Goal: Task Accomplishment & Management: Manage account settings

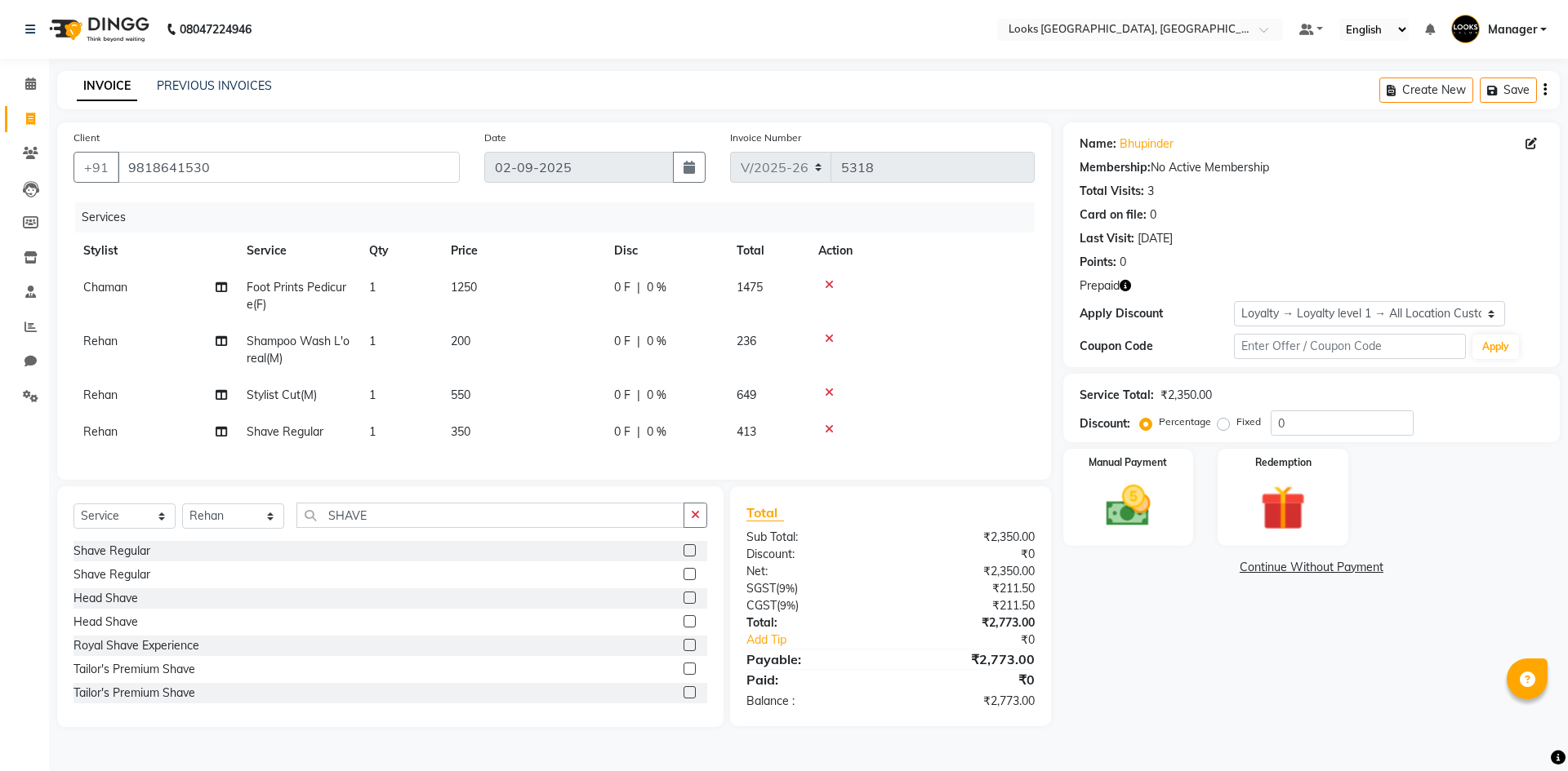
select select "4718"
select select "service"
select select "78857"
select select "1: Object"
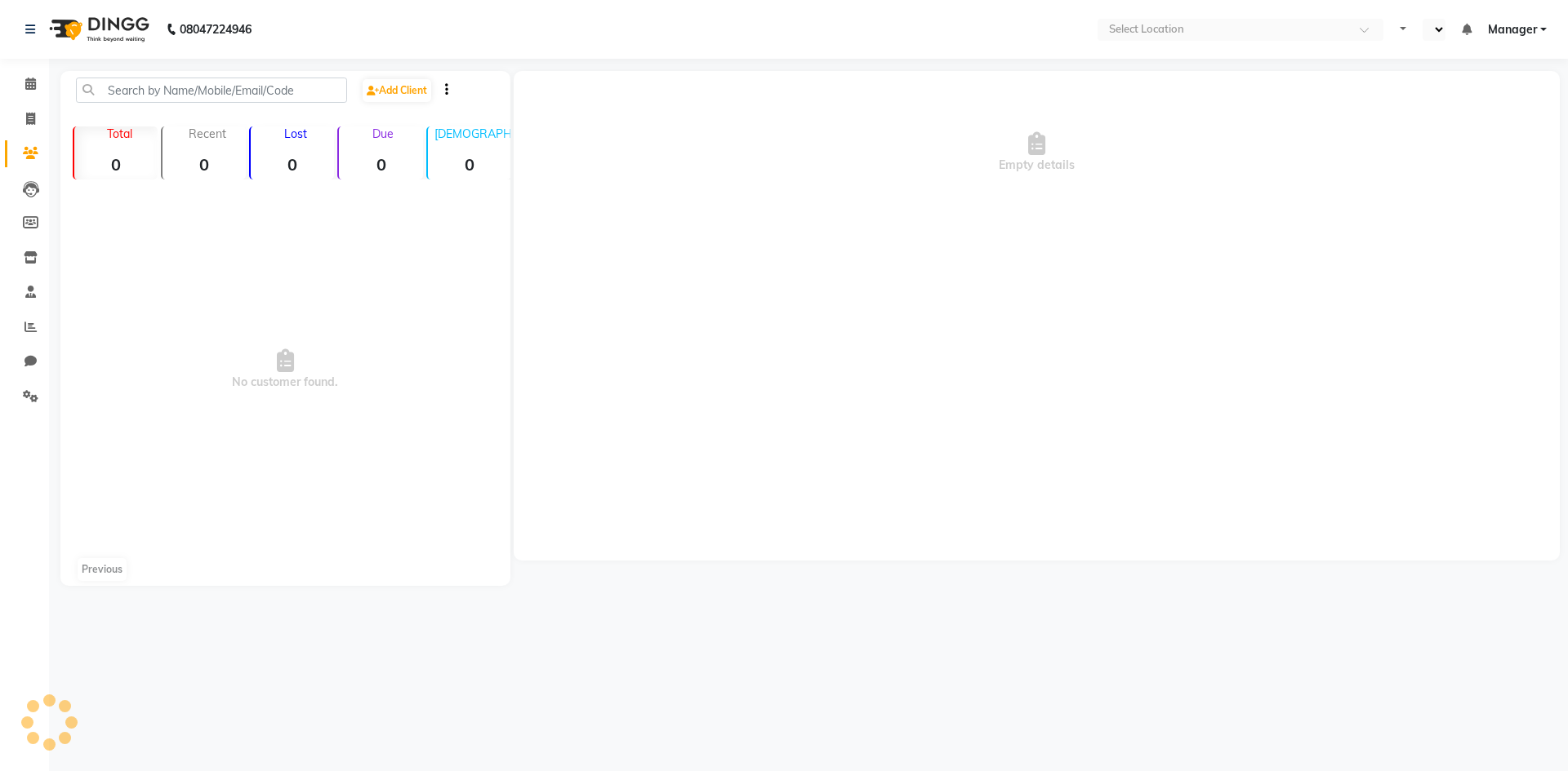
select select "en"
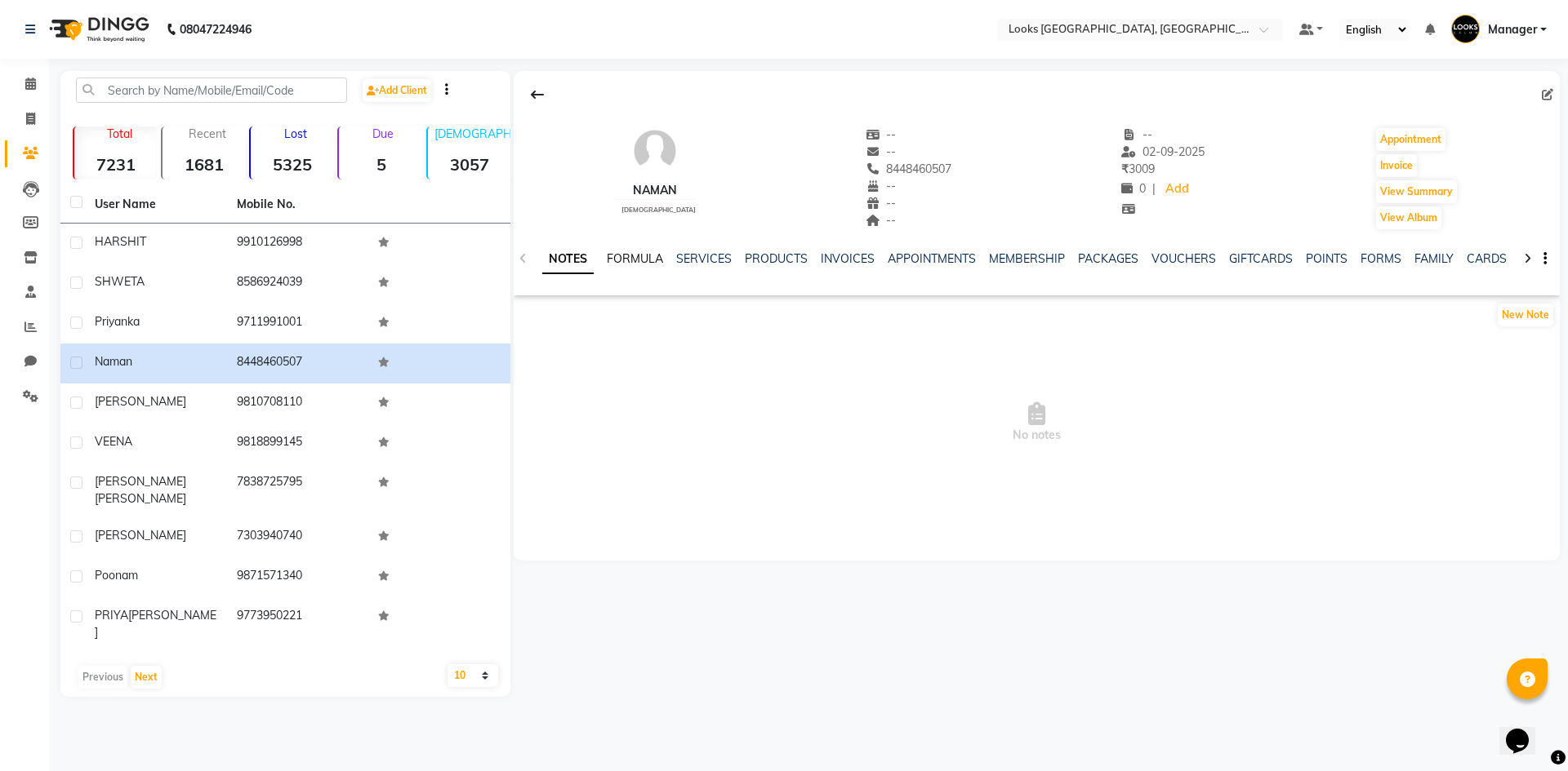
click at [610, 259] on link "FORMULA" at bounding box center [635, 259] width 56 height 15
click at [715, 257] on link "SERVICES" at bounding box center [701, 259] width 55 height 15
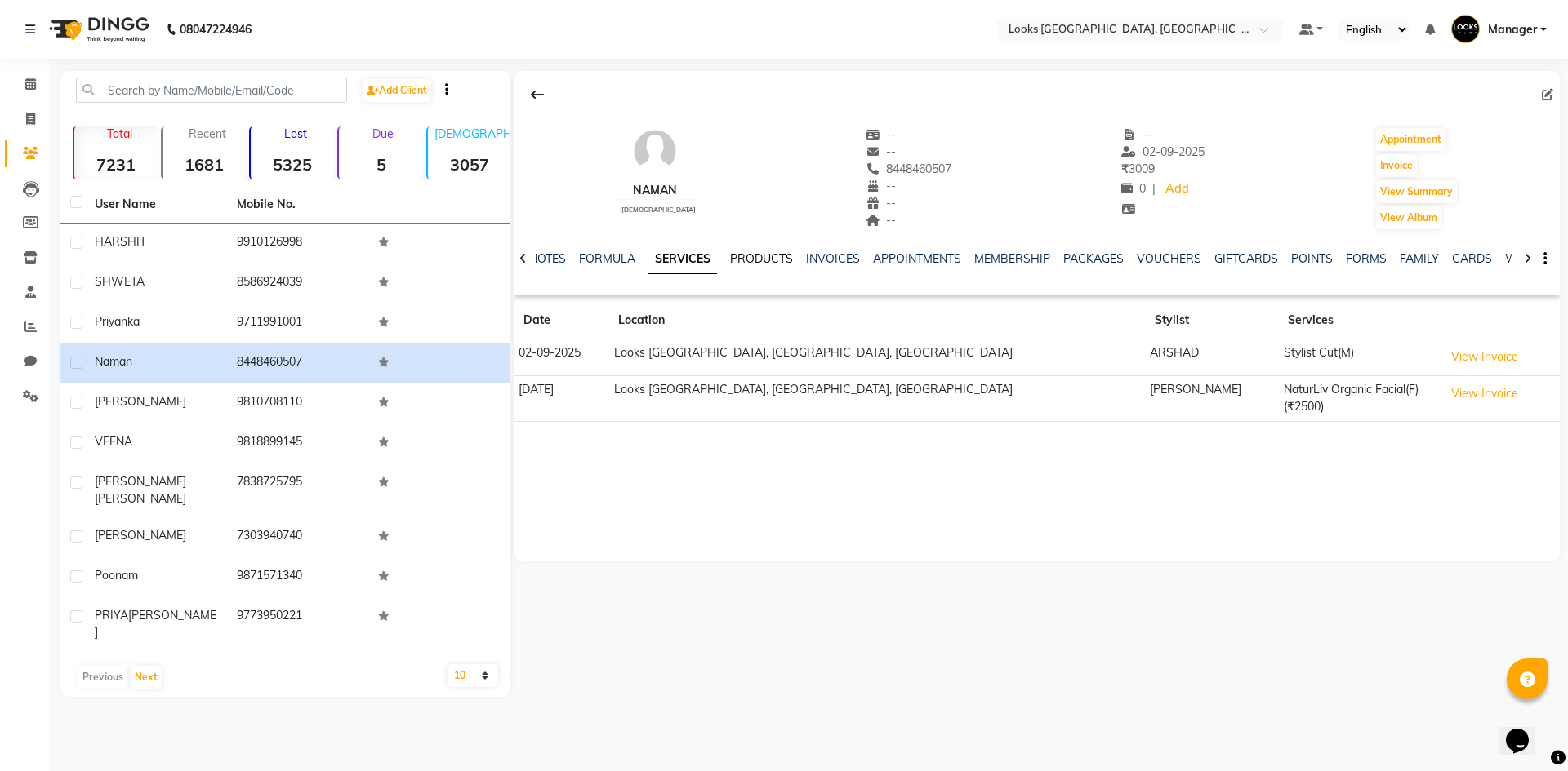
click at [770, 254] on link "PRODUCTS" at bounding box center [761, 259] width 63 height 15
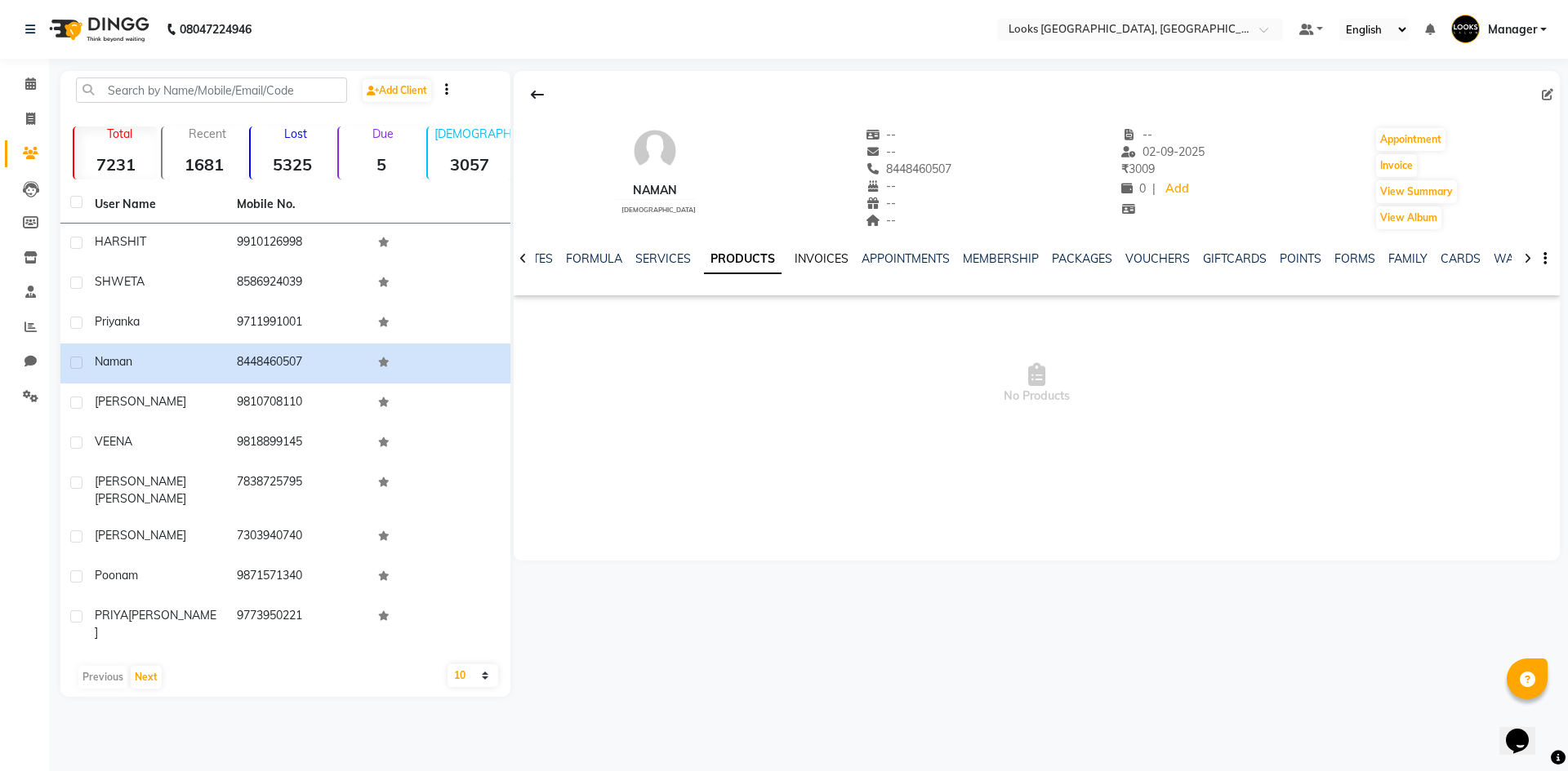
click at [815, 257] on link "INVOICES" at bounding box center [822, 259] width 54 height 15
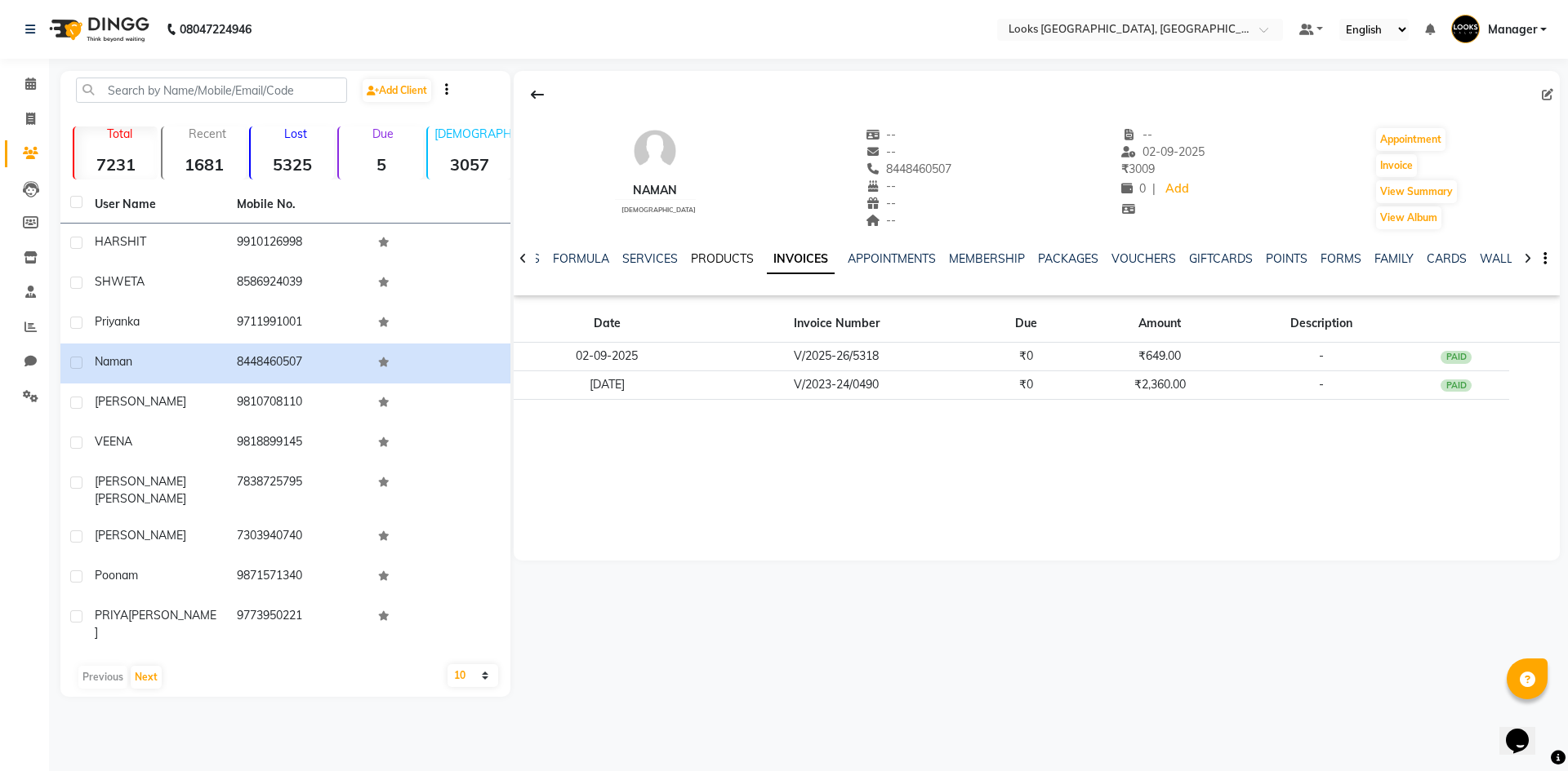
click at [732, 252] on link "PRODUCTS" at bounding box center [722, 259] width 63 height 15
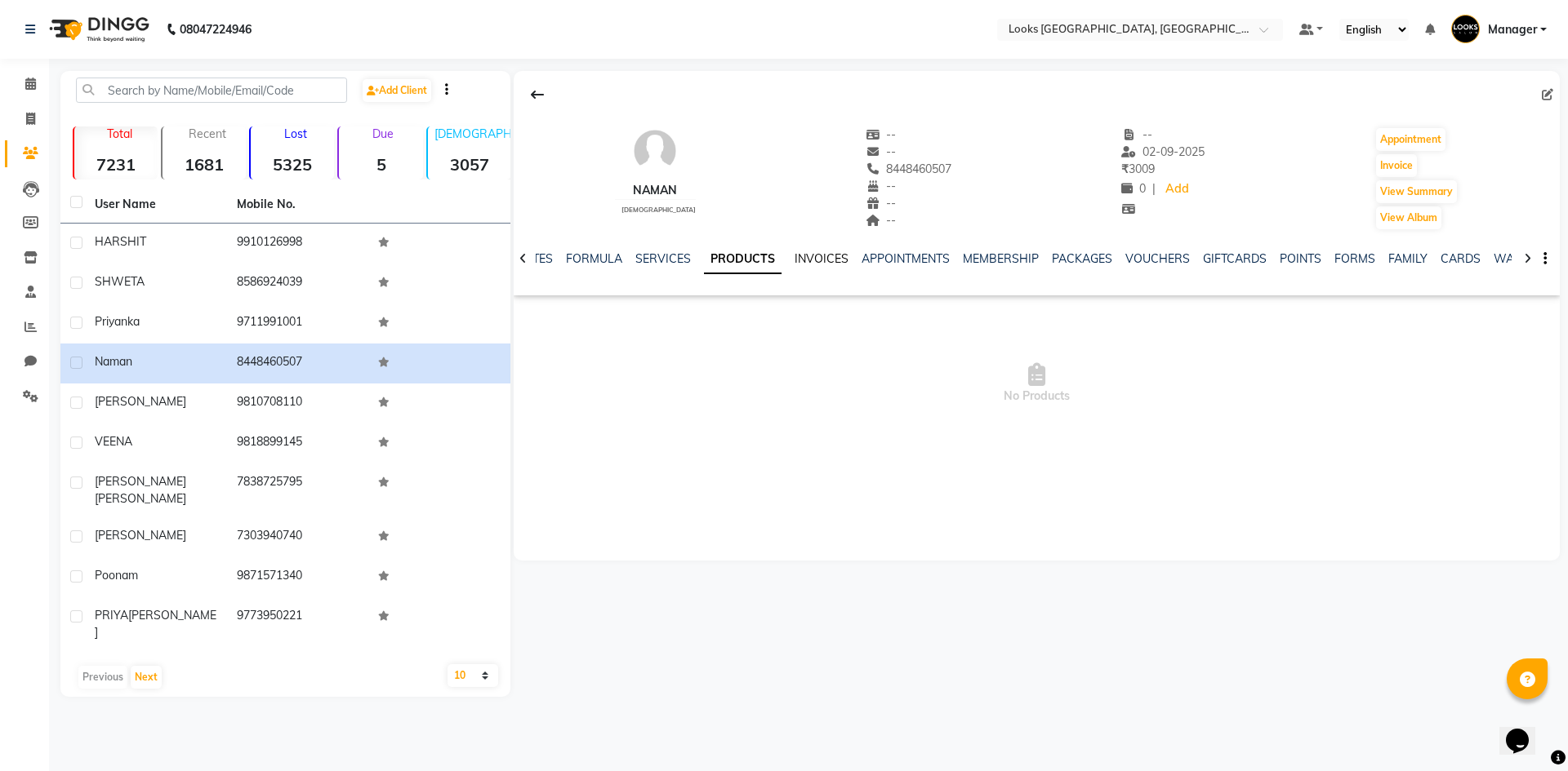
click at [830, 254] on link "INVOICES" at bounding box center [822, 259] width 54 height 15
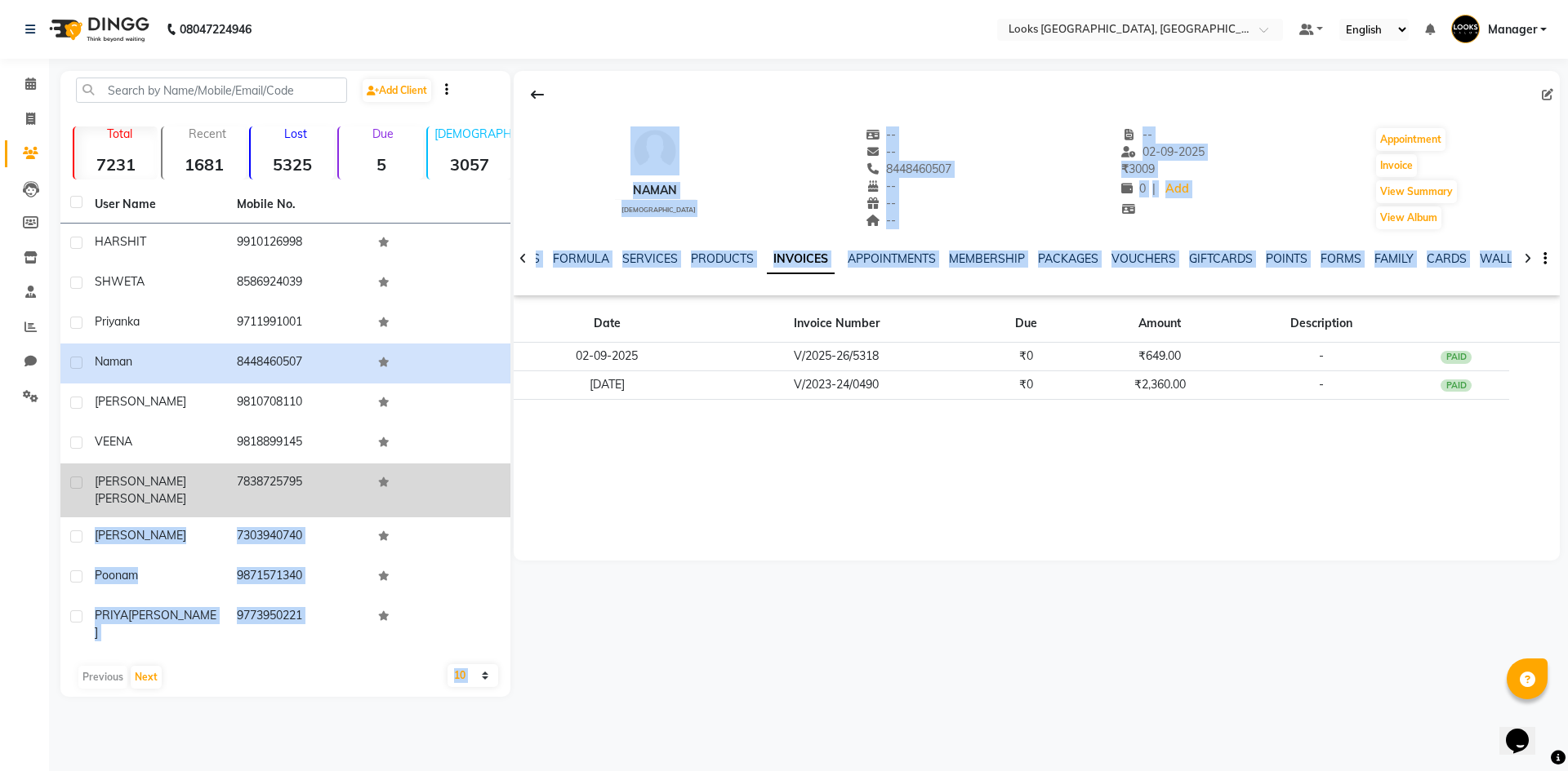
drag, startPoint x: 992, startPoint y: 488, endPoint x: 530, endPoint y: 469, distance: 462.4
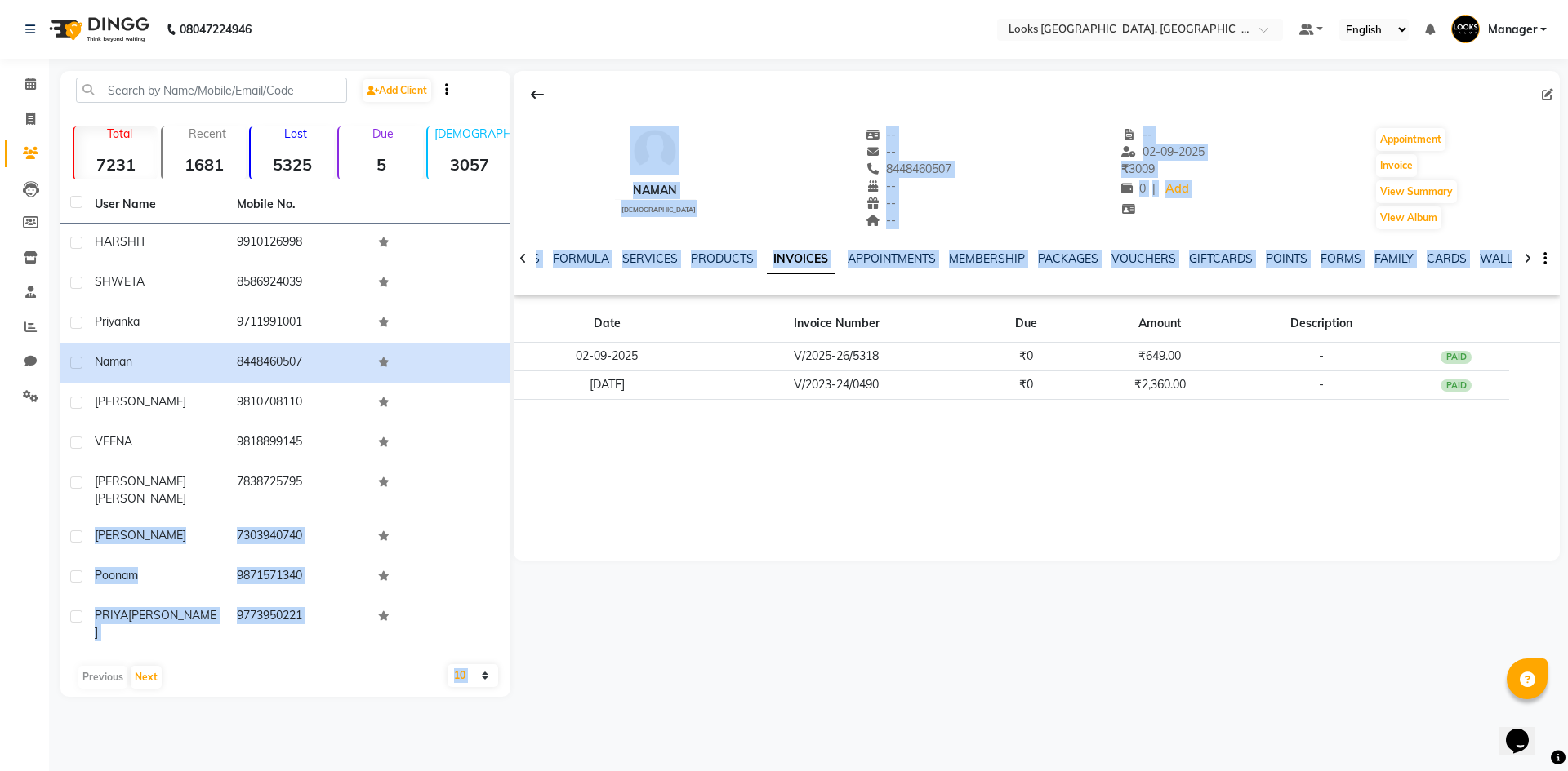
click at [502, 487] on div "Add Client Total 7231 Recent 1681 Lost 5325 Due 5 Male 3057 Female 4169 Member …" at bounding box center [810, 384] width 1499 height 626
click at [993, 449] on div "naman male -- -- 8448460507 -- -- -- -- 02-09-2025 ₹ 3009 0 | Add Appointment I…" at bounding box center [1036, 316] width 1046 height 490
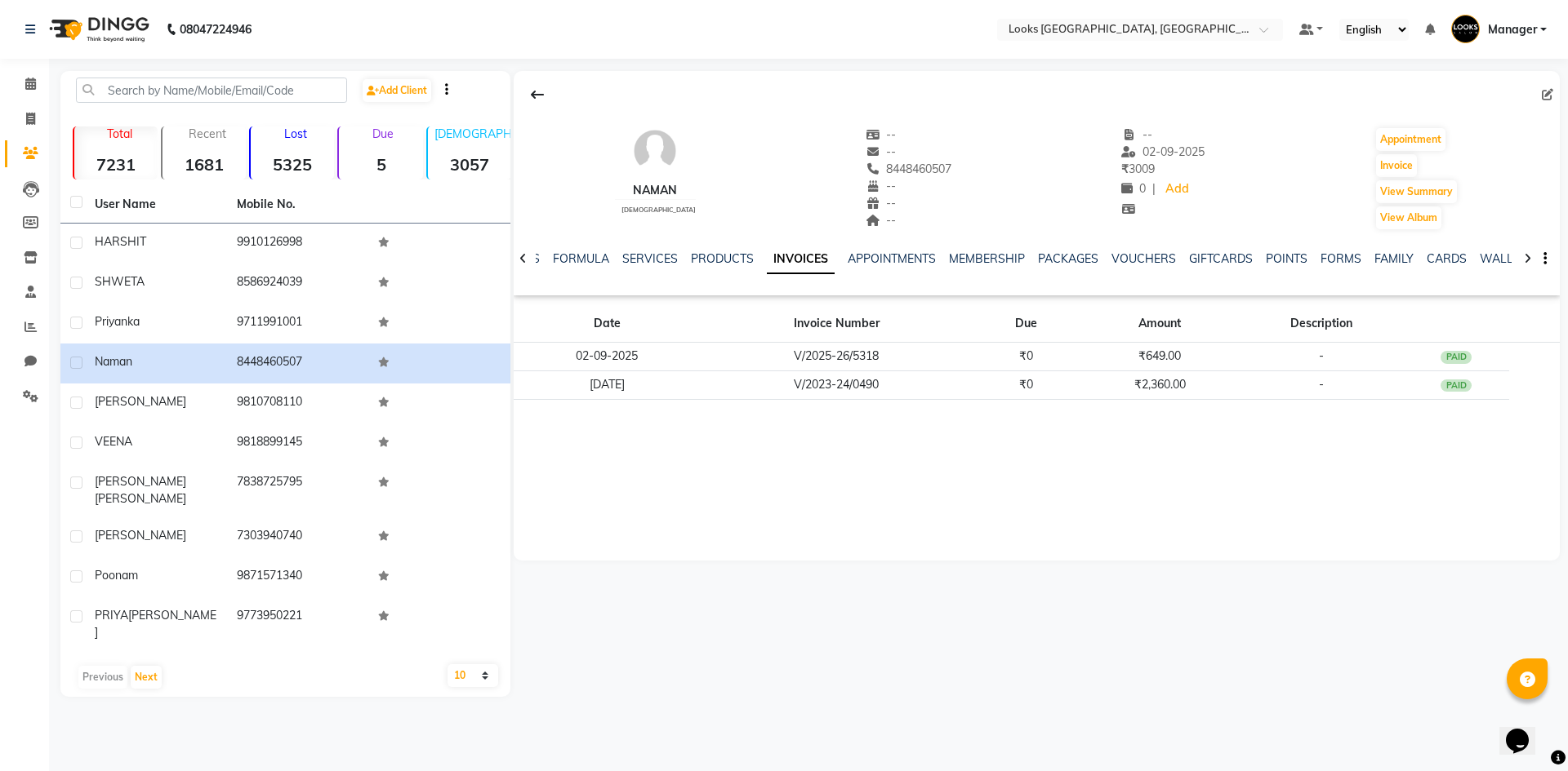
click at [1526, 262] on icon at bounding box center [1527, 259] width 7 height 11
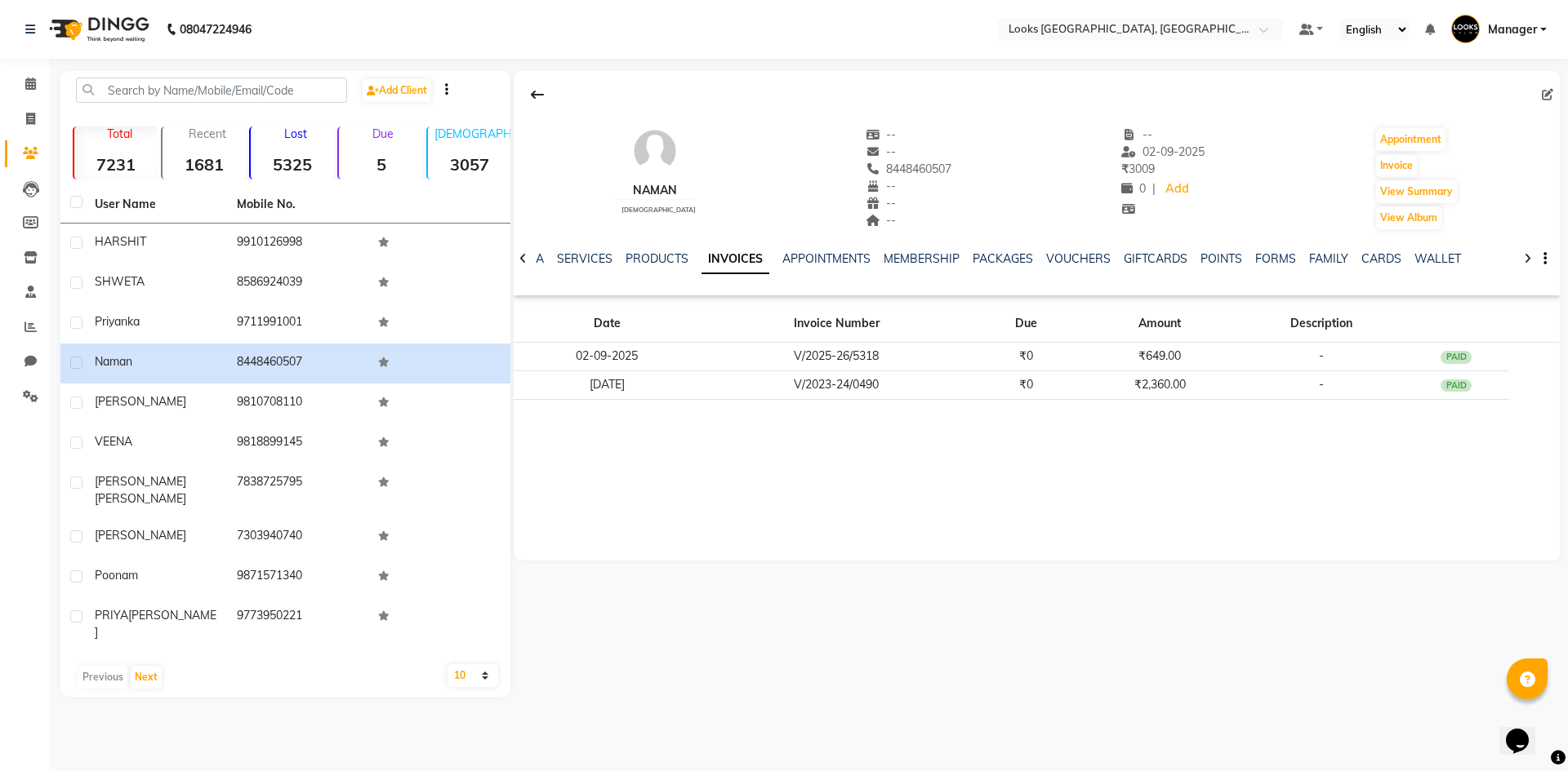
click at [1526, 262] on icon at bounding box center [1527, 259] width 7 height 11
click at [1543, 255] on button "button" at bounding box center [1541, 259] width 9 height 17
click at [1335, 471] on div "naman male -- -- 8448460507 -- -- -- -- 02-09-2025 ₹ 3009 0 | Add Appointment I…" at bounding box center [1036, 316] width 1046 height 490
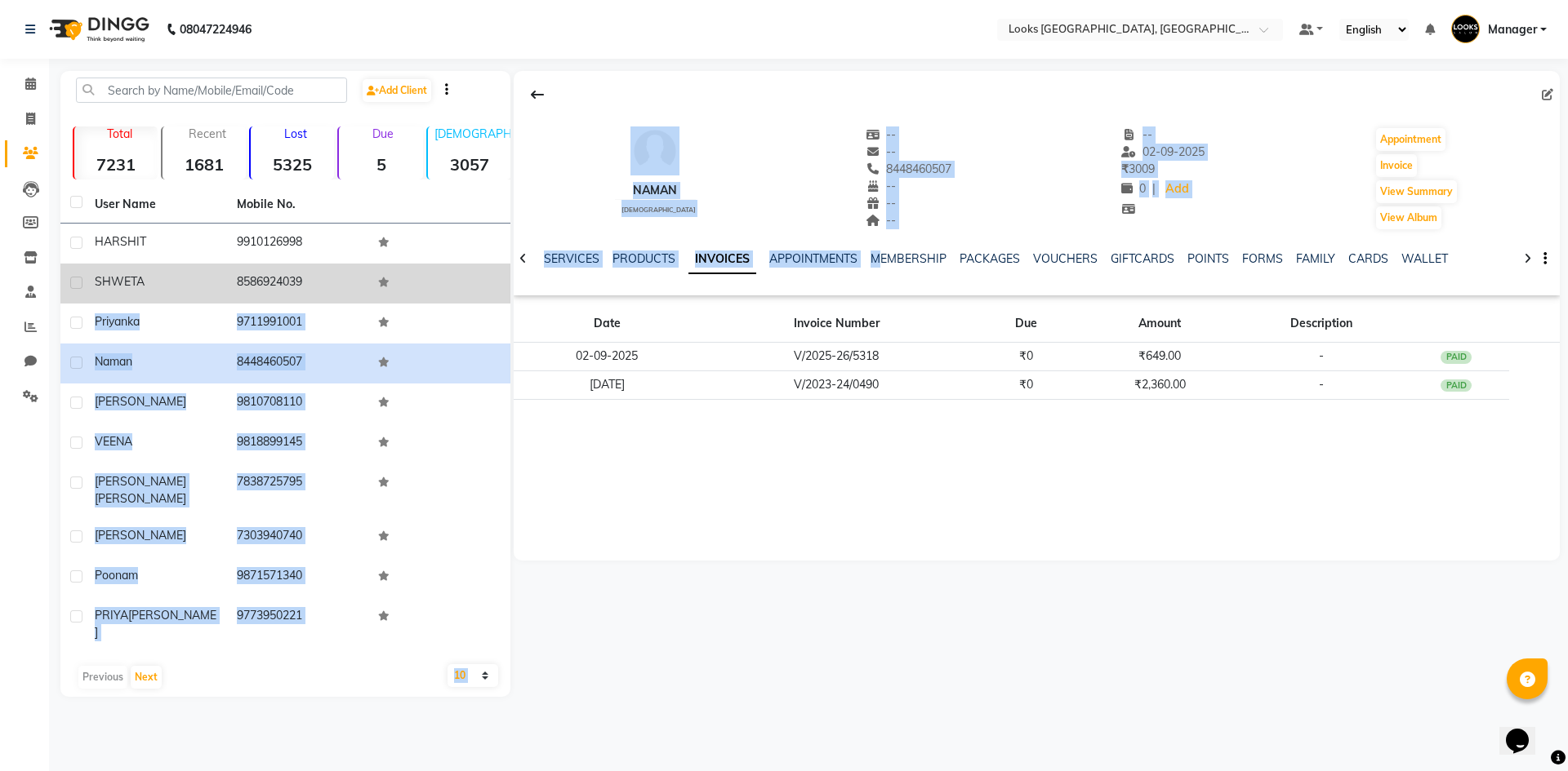
drag, startPoint x: 998, startPoint y: 240, endPoint x: 484, endPoint y: 277, distance: 515.3
click at [484, 277] on div "Add Client Total 7231 Recent 1681 Lost 5325 Due 5 Male 3057 Female 4169 Member …" at bounding box center [810, 384] width 1499 height 626
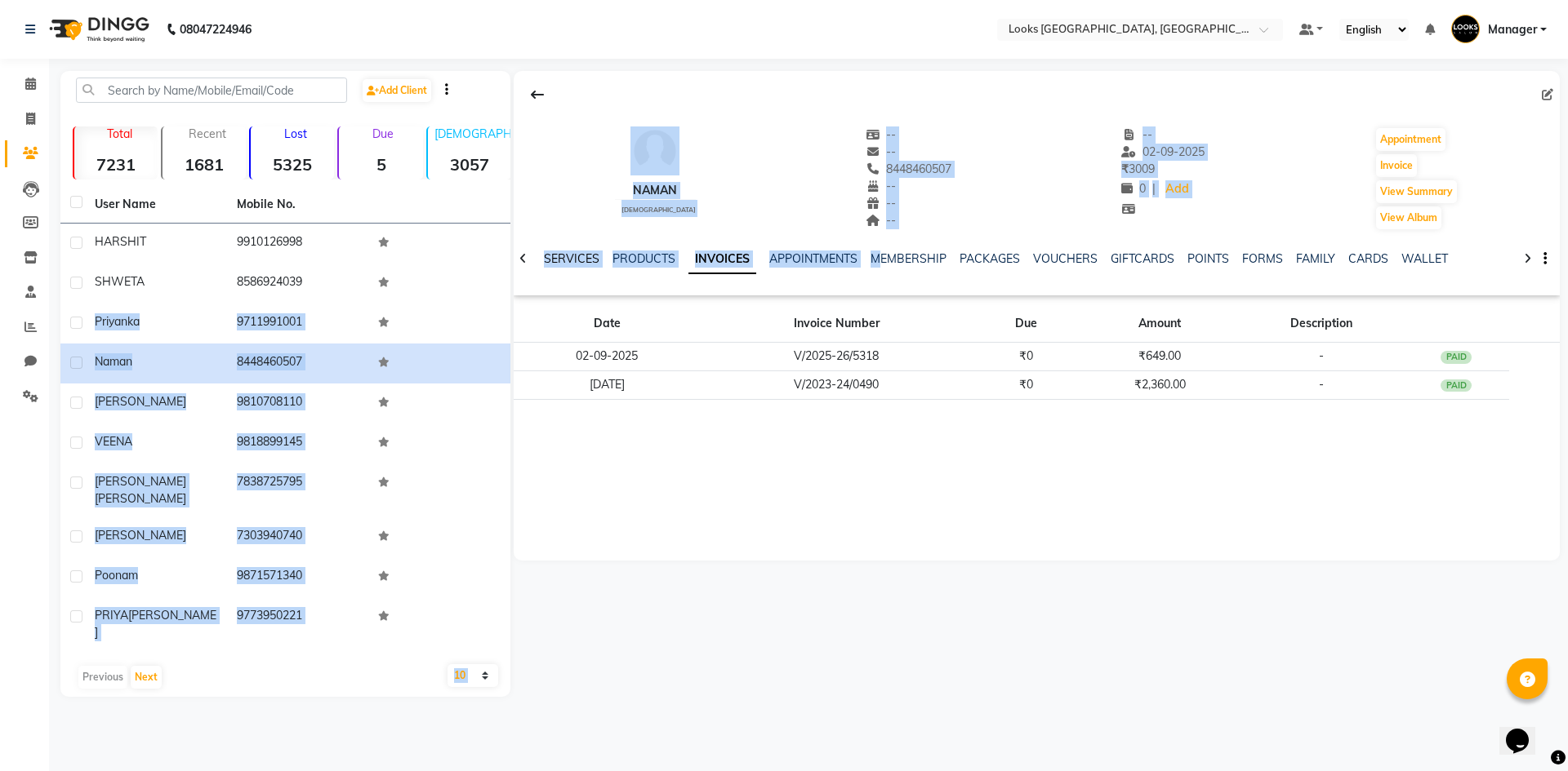
click at [544, 254] on link "SERVICES" at bounding box center [571, 259] width 55 height 15
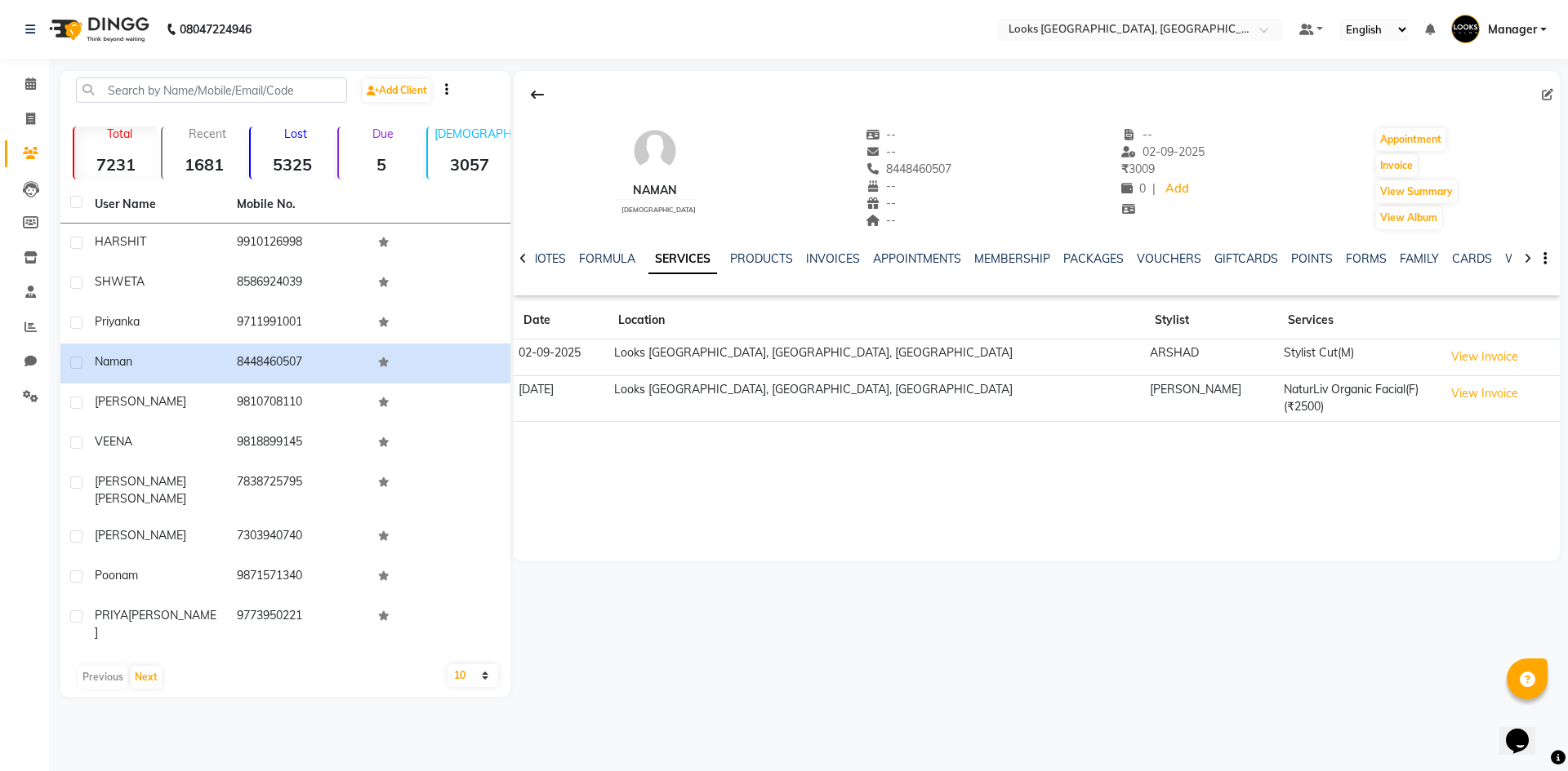
click at [913, 521] on div "naman male -- -- 8448460507 -- -- -- -- 02-09-2025 ₹ 3009 0 | Add Appointment I…" at bounding box center [1036, 316] width 1046 height 490
click at [448, 89] on icon "button" at bounding box center [446, 89] width 3 height 1
click at [611, 83] on div at bounding box center [1036, 94] width 1046 height 31
click at [545, 93] on button at bounding box center [537, 94] width 35 height 31
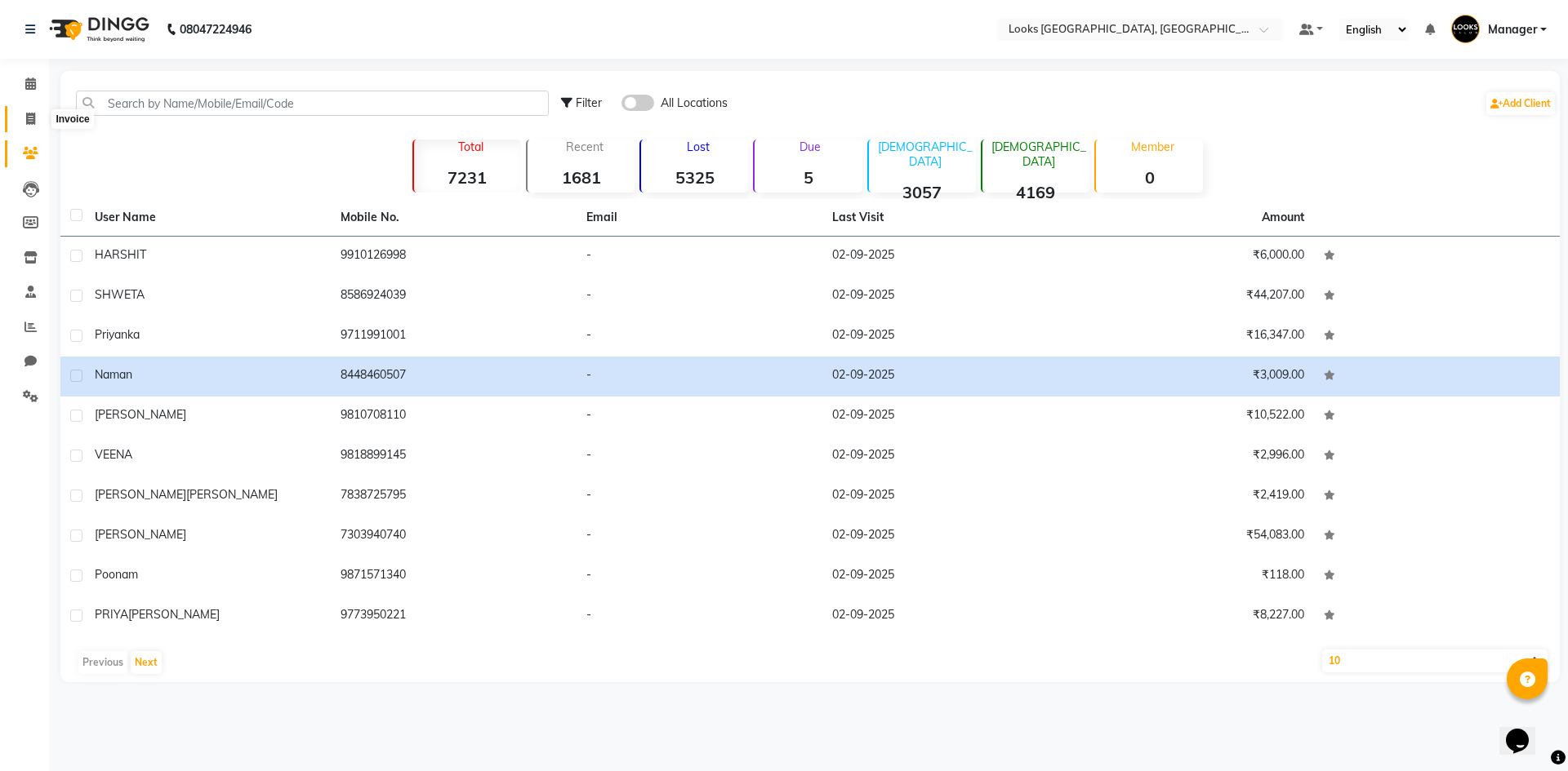
click at [29, 115] on icon at bounding box center [31, 119] width 9 height 12
select select "4718"
select select "service"
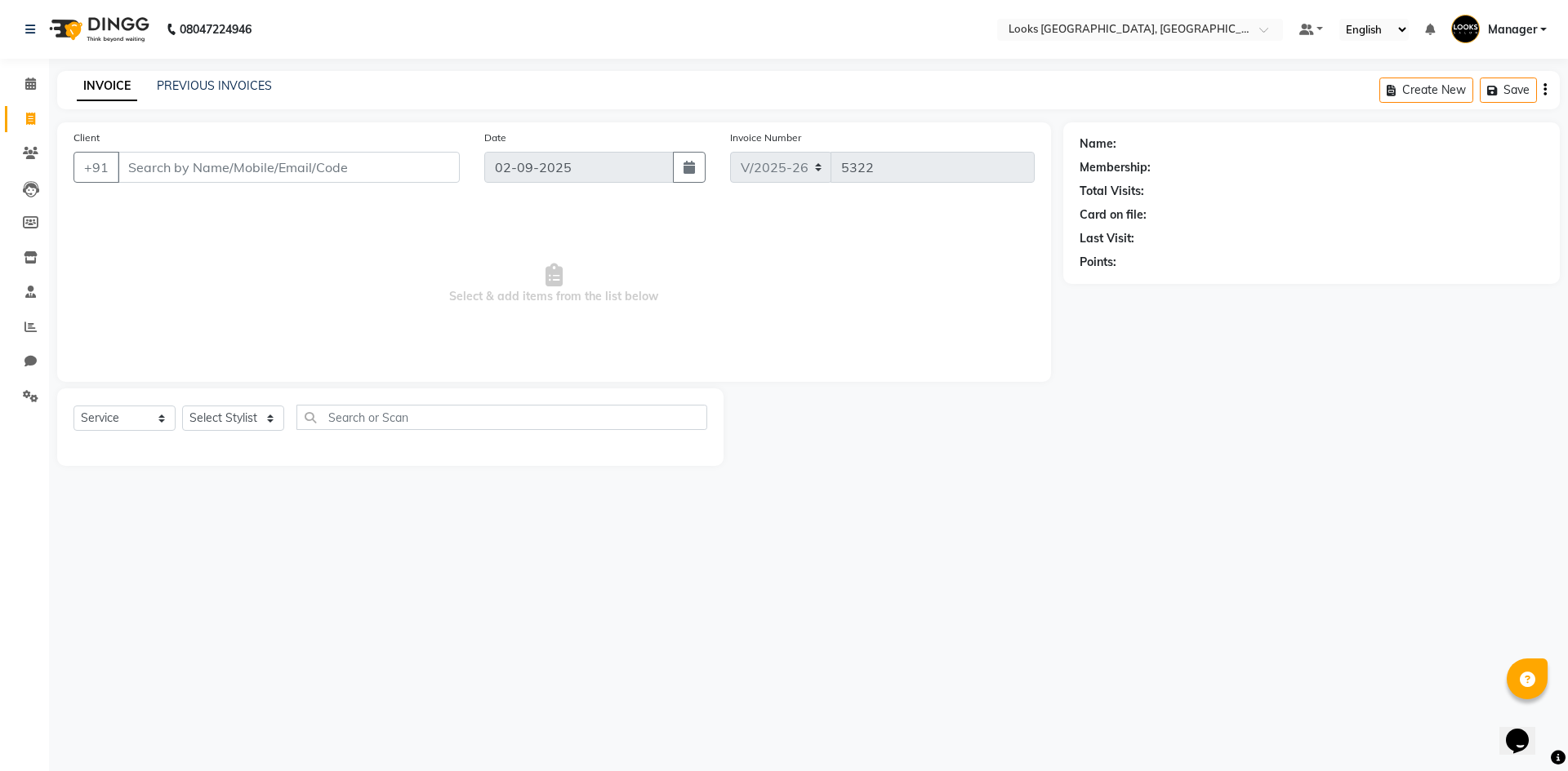
click at [72, 31] on img at bounding box center [98, 29] width 112 height 46
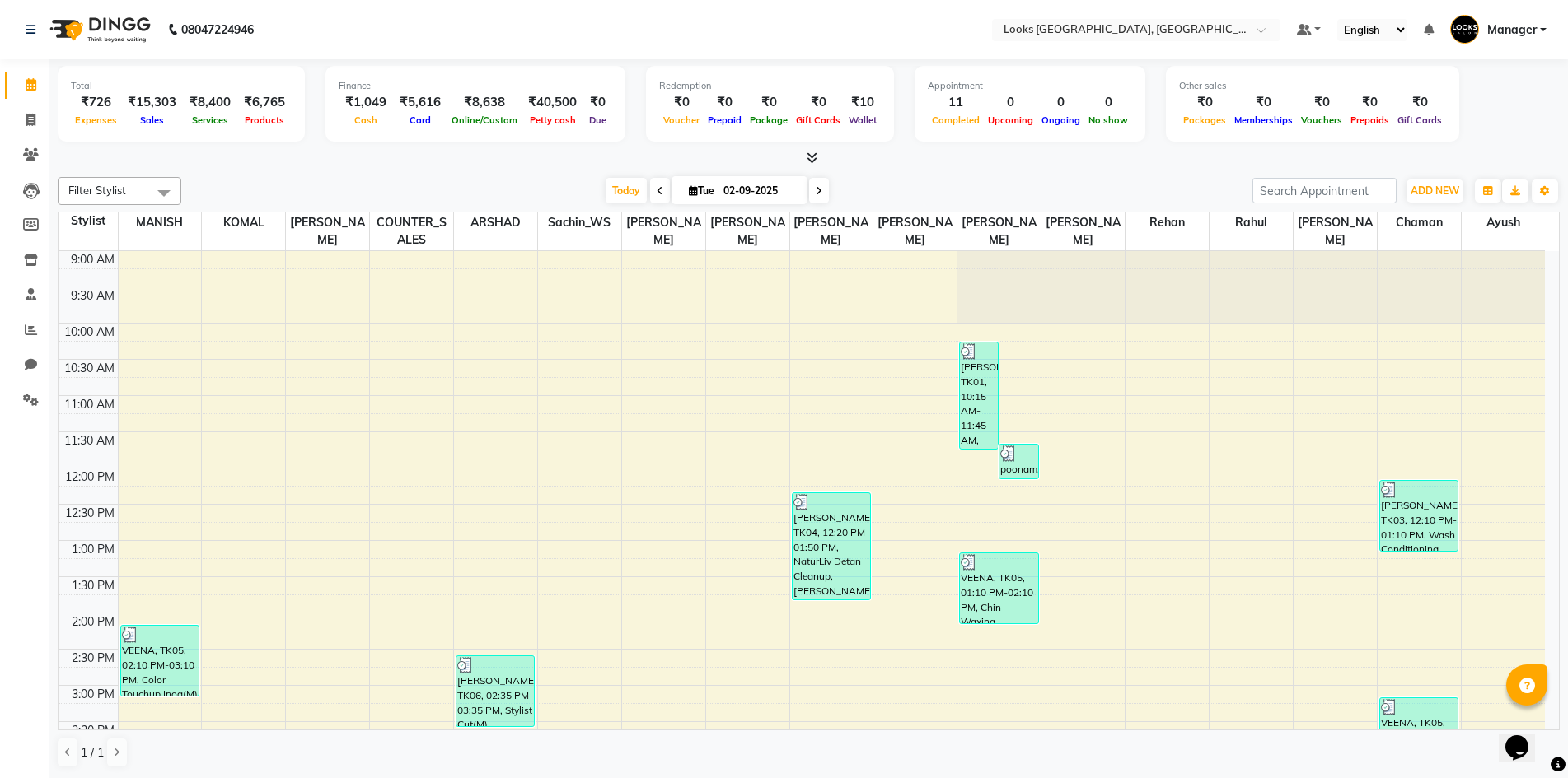
click at [812, 160] on icon at bounding box center [811, 157] width 10 height 12
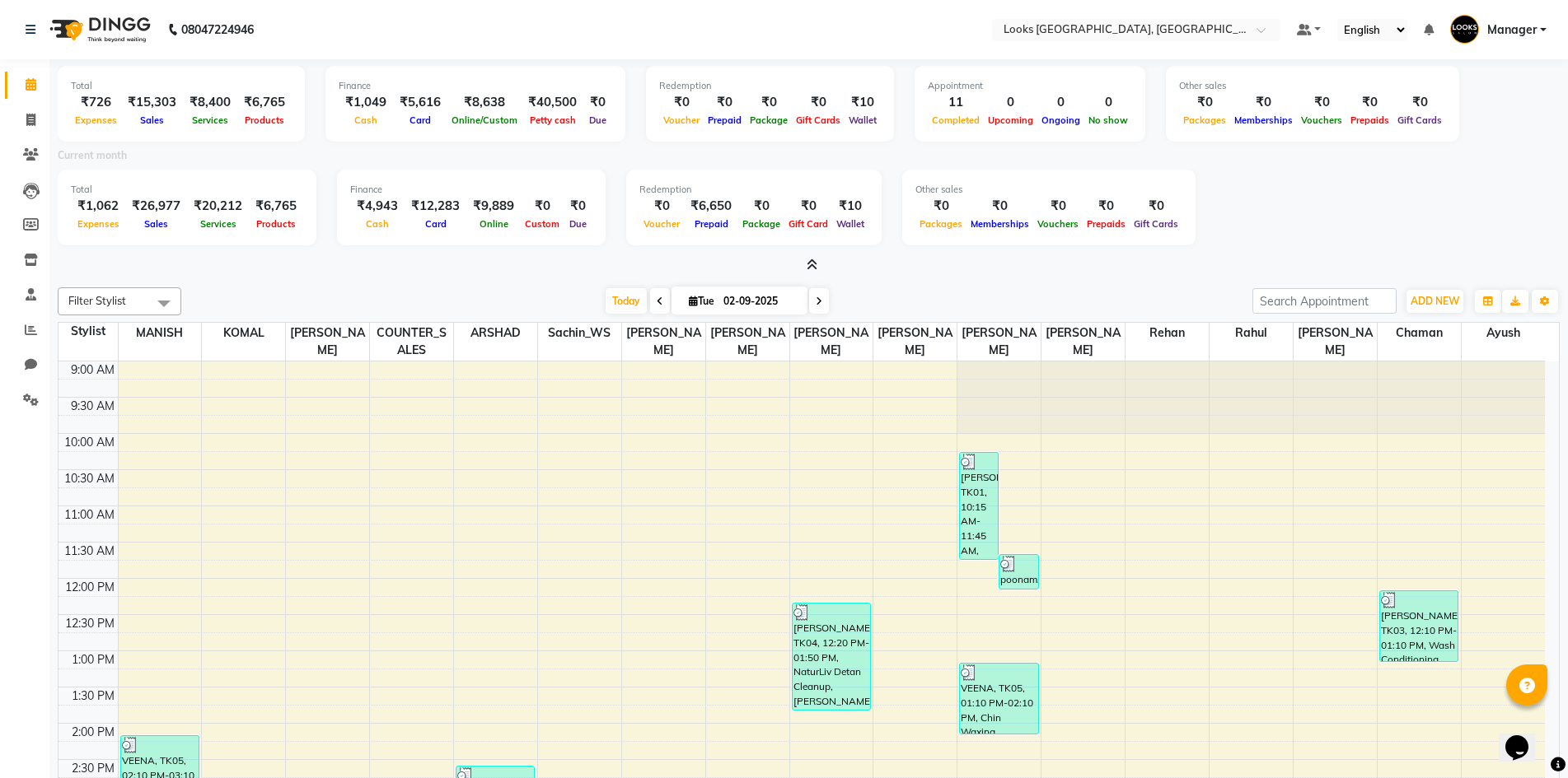
click at [809, 263] on icon at bounding box center [811, 264] width 10 height 12
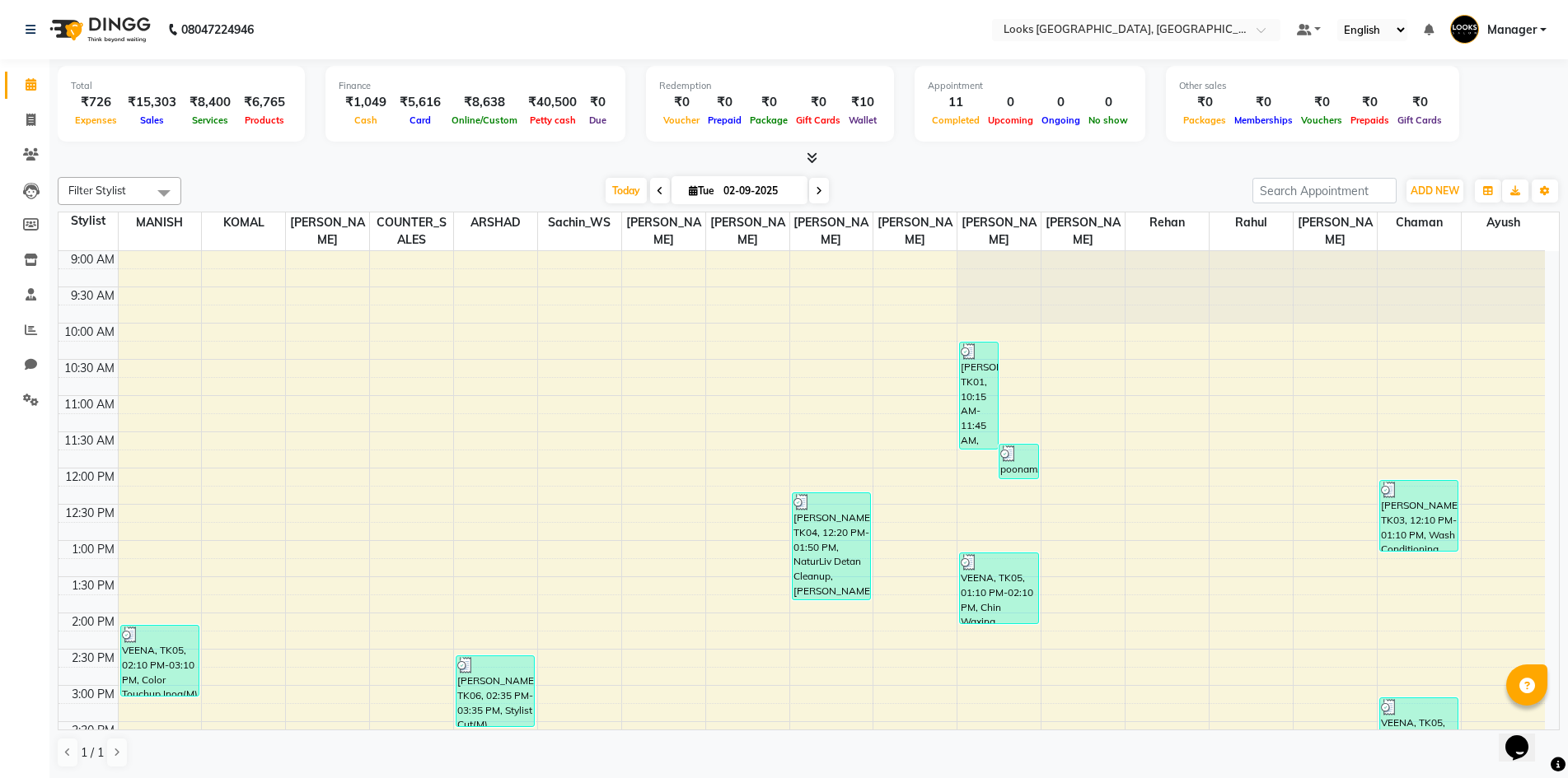
click at [903, 160] on div at bounding box center [809, 158] width 1502 height 17
click at [30, 144] on link "Clients" at bounding box center [25, 155] width 40 height 27
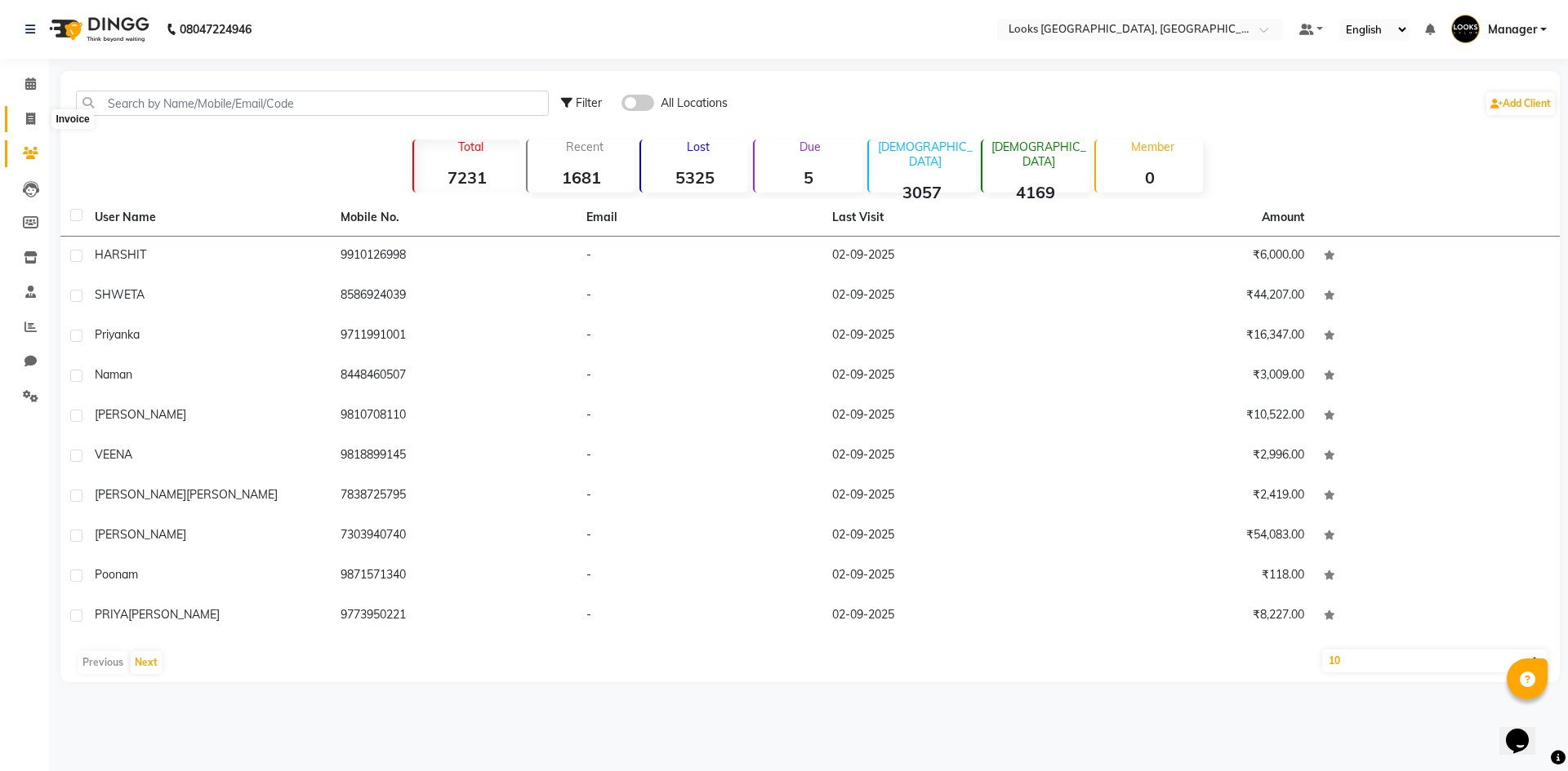
click at [40, 114] on span at bounding box center [30, 120] width 29 height 19
select select "service"
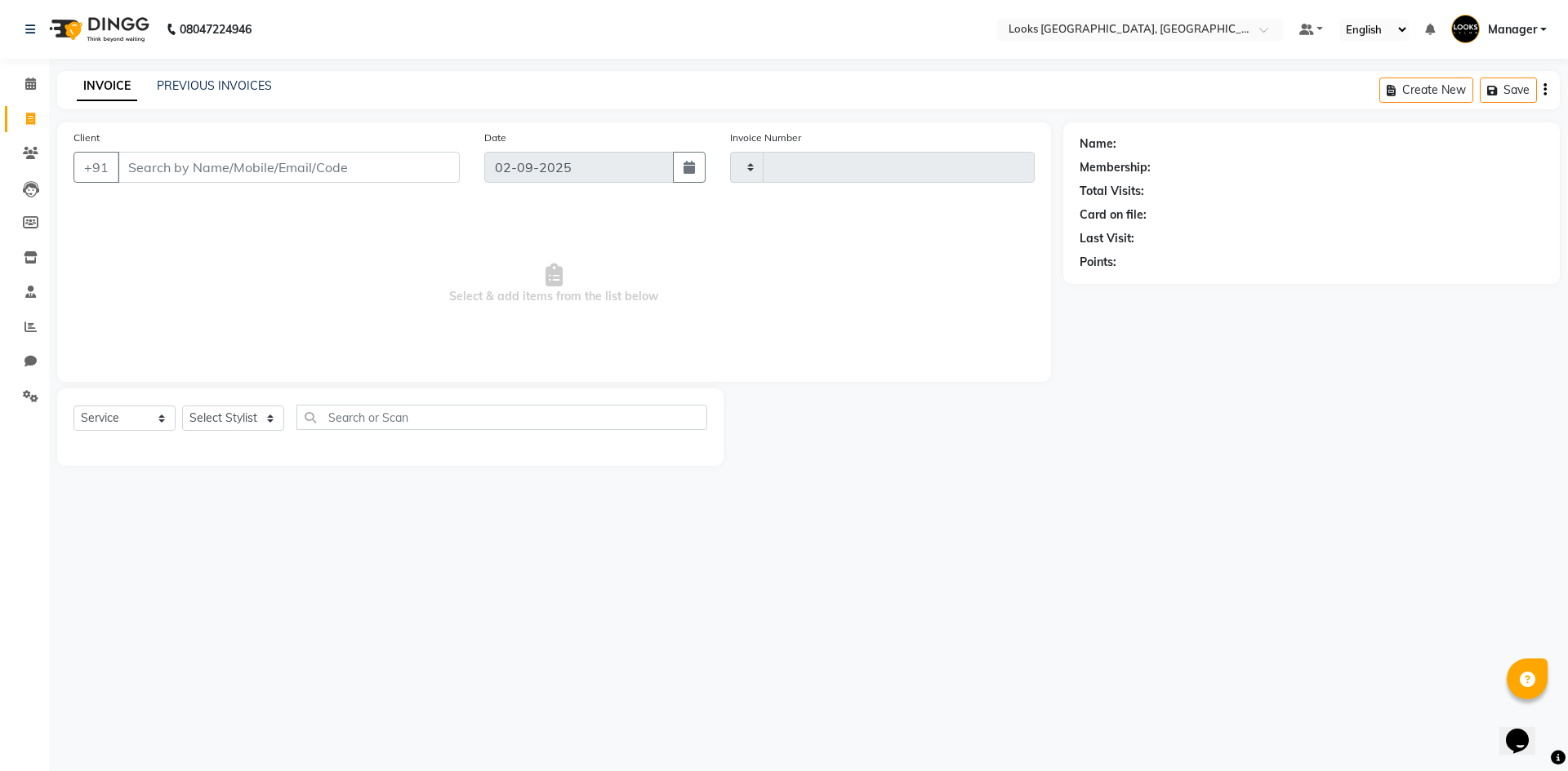
type input "5322"
select select "4718"
click at [23, 181] on icon at bounding box center [30, 189] width 16 height 16
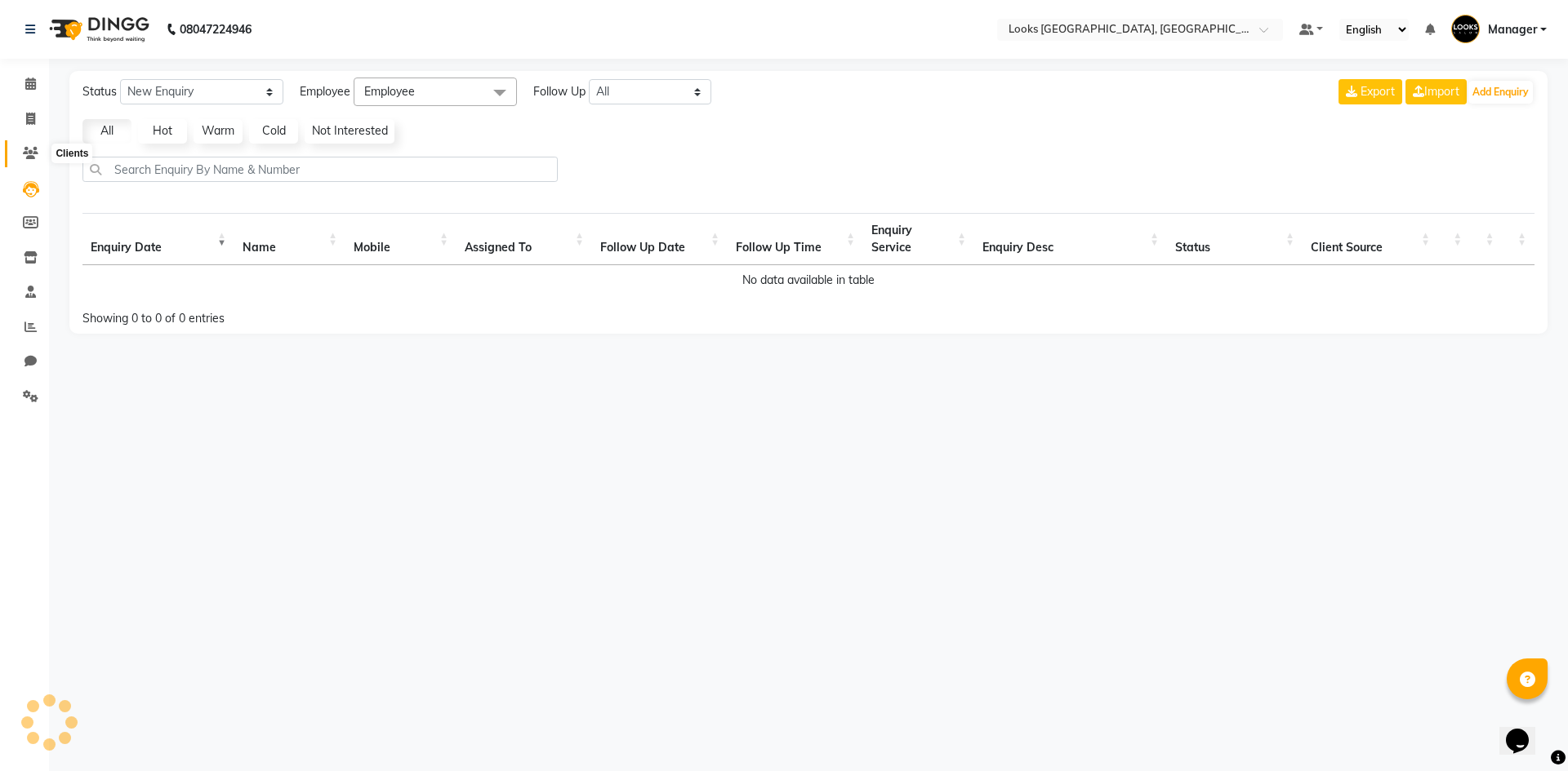
click at [29, 150] on icon at bounding box center [30, 152] width 16 height 12
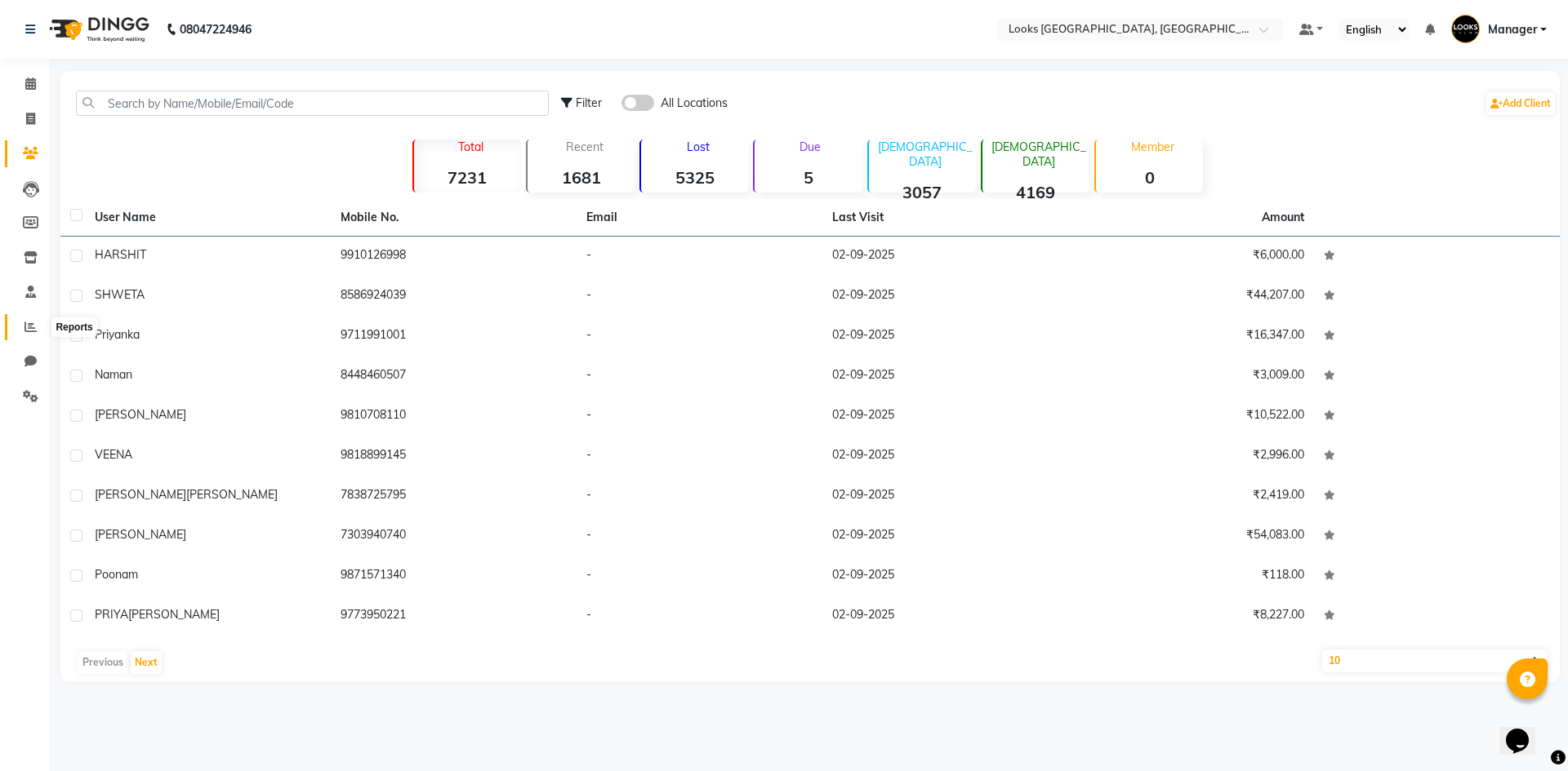
click at [24, 325] on icon at bounding box center [30, 326] width 12 height 12
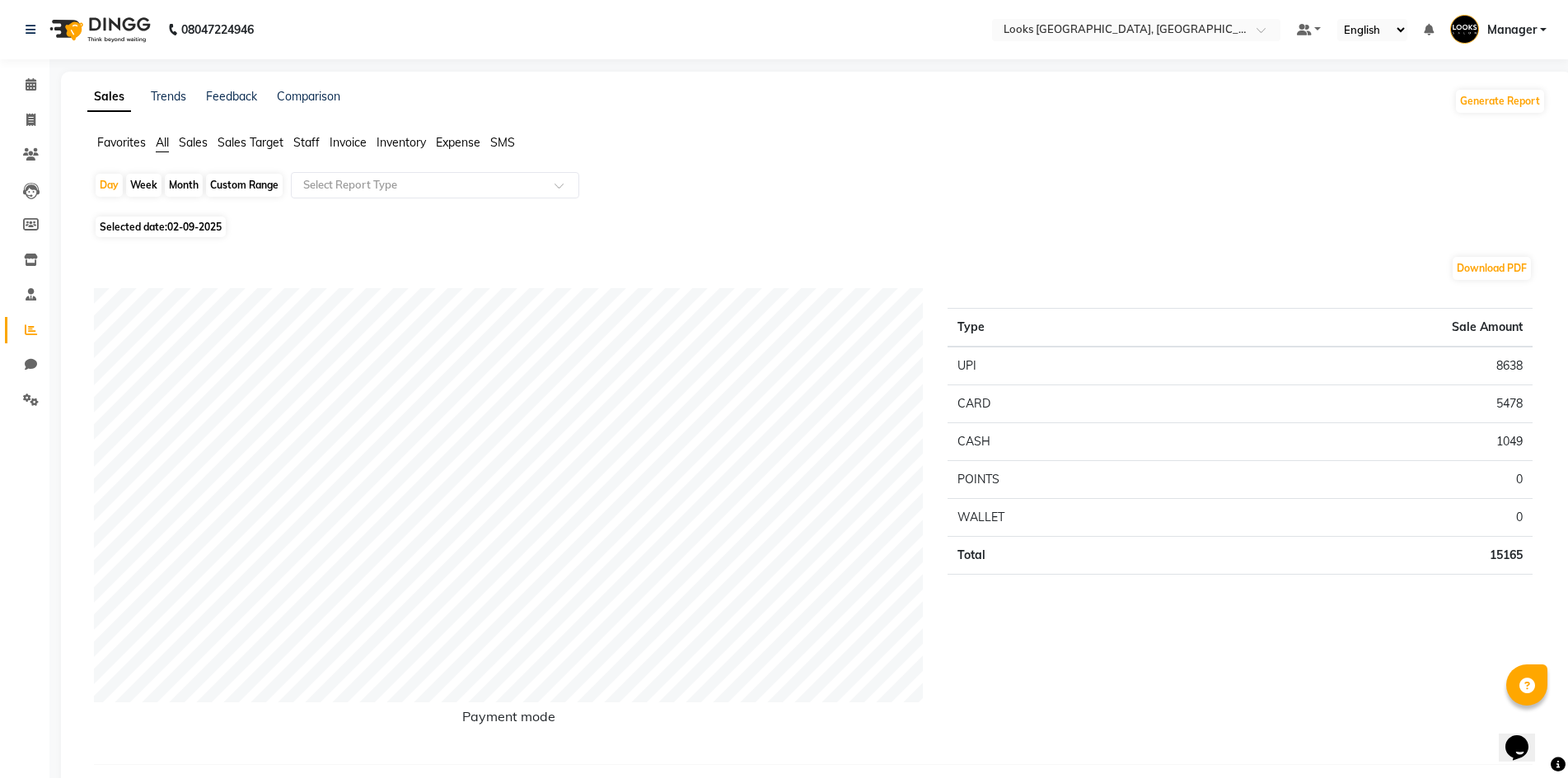
click at [653, 157] on div "Favorites All Sales Sales Target Staff Invoice Inventory Expense SMS" at bounding box center [816, 149] width 1483 height 31
click at [30, 334] on icon at bounding box center [30, 329] width 12 height 12
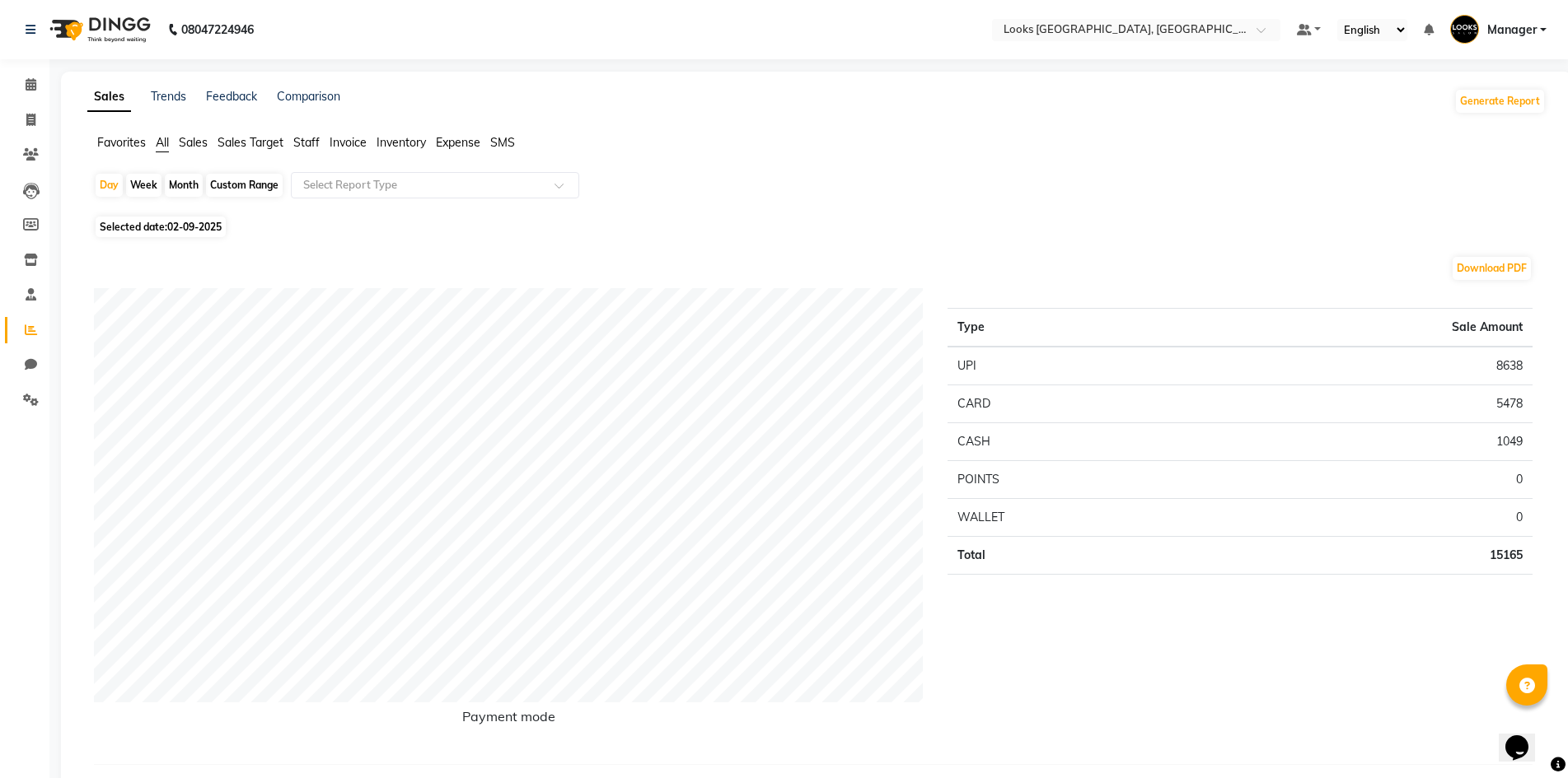
click at [29, 333] on icon at bounding box center [30, 329] width 12 height 12
click at [36, 335] on icon at bounding box center [30, 329] width 12 height 12
click at [12, 292] on link "Staff" at bounding box center [25, 295] width 40 height 27
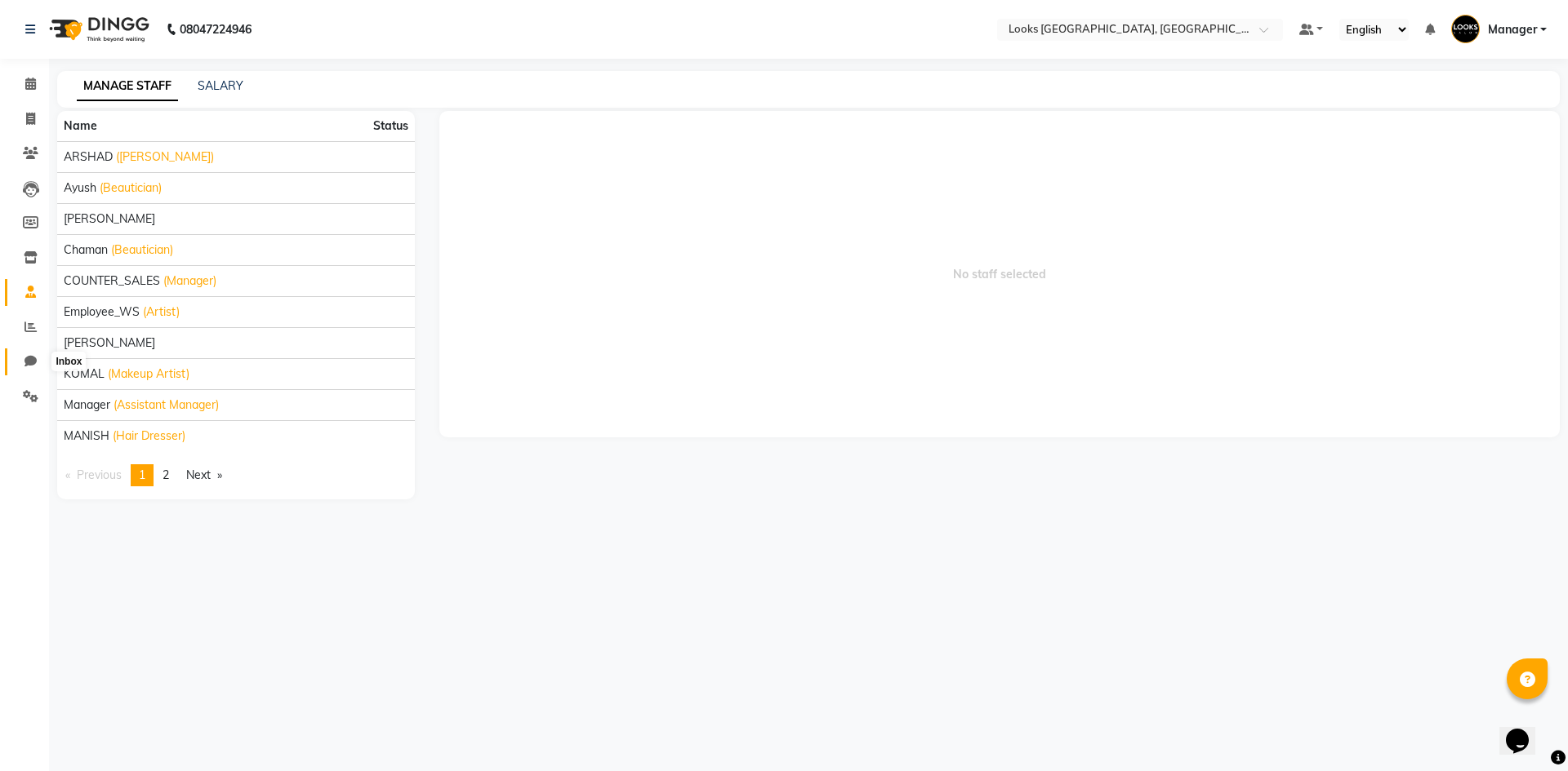
click at [28, 360] on icon at bounding box center [30, 361] width 12 height 12
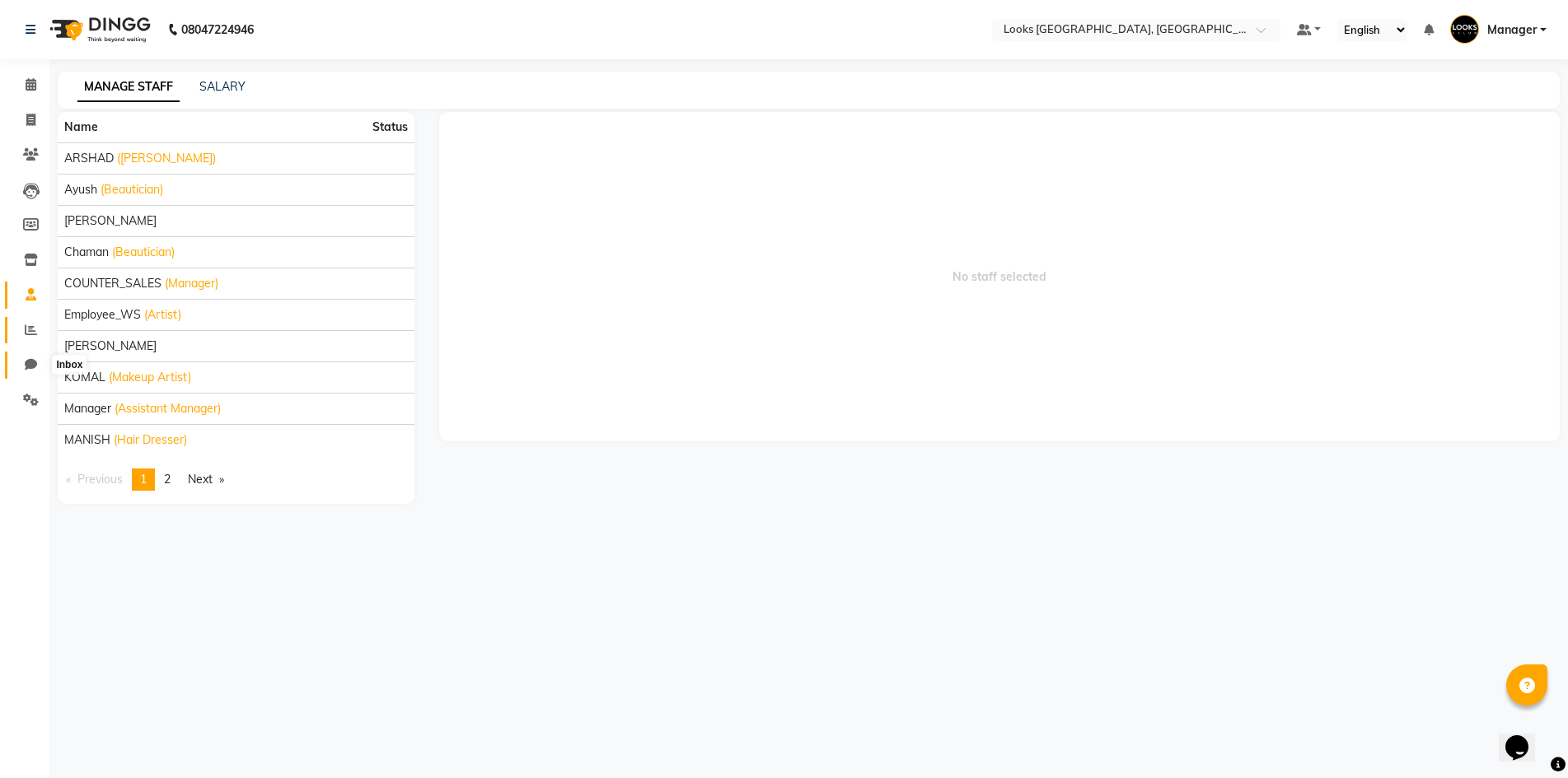
select select "100"
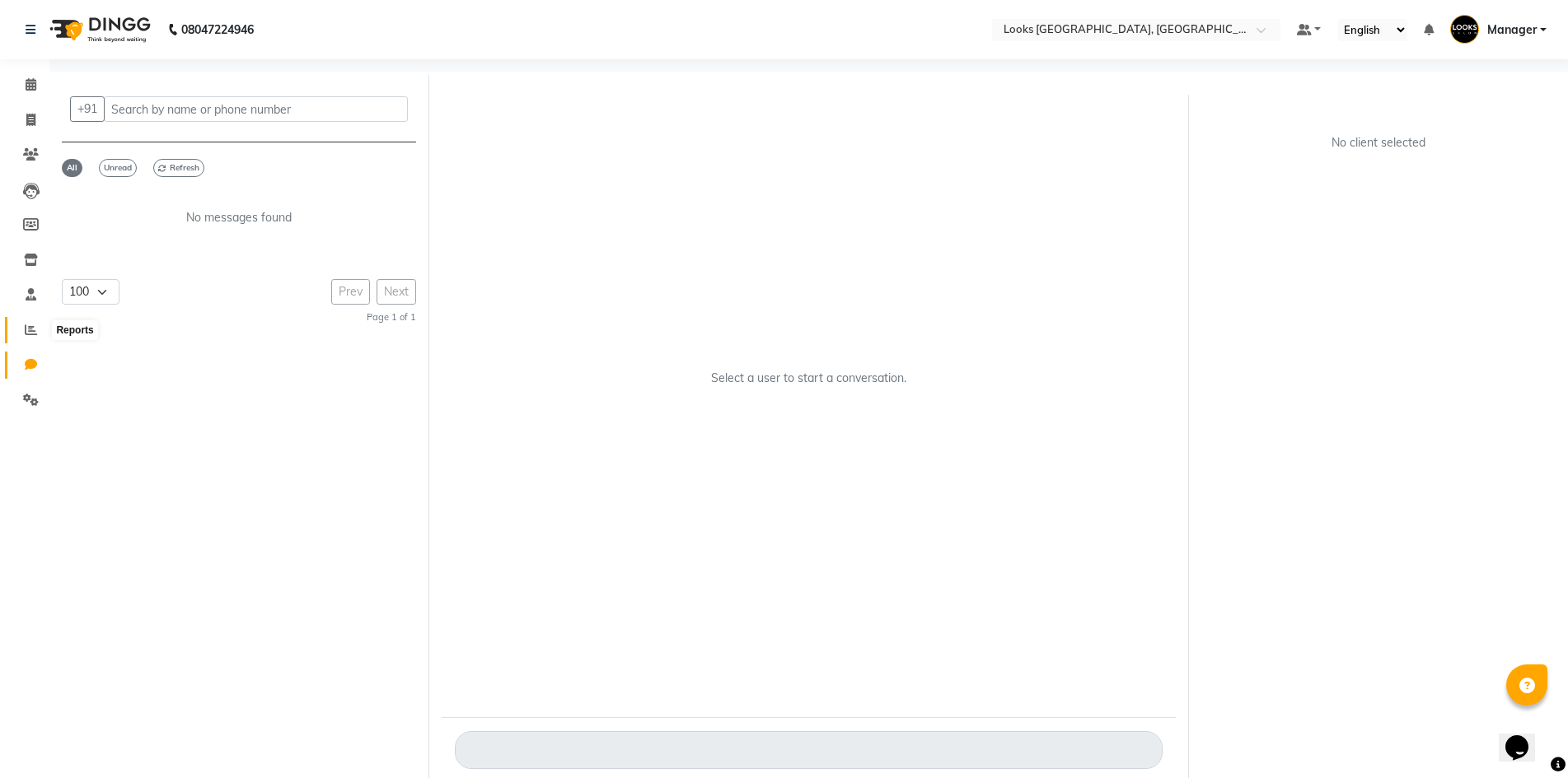
click at [36, 322] on span at bounding box center [30, 331] width 29 height 19
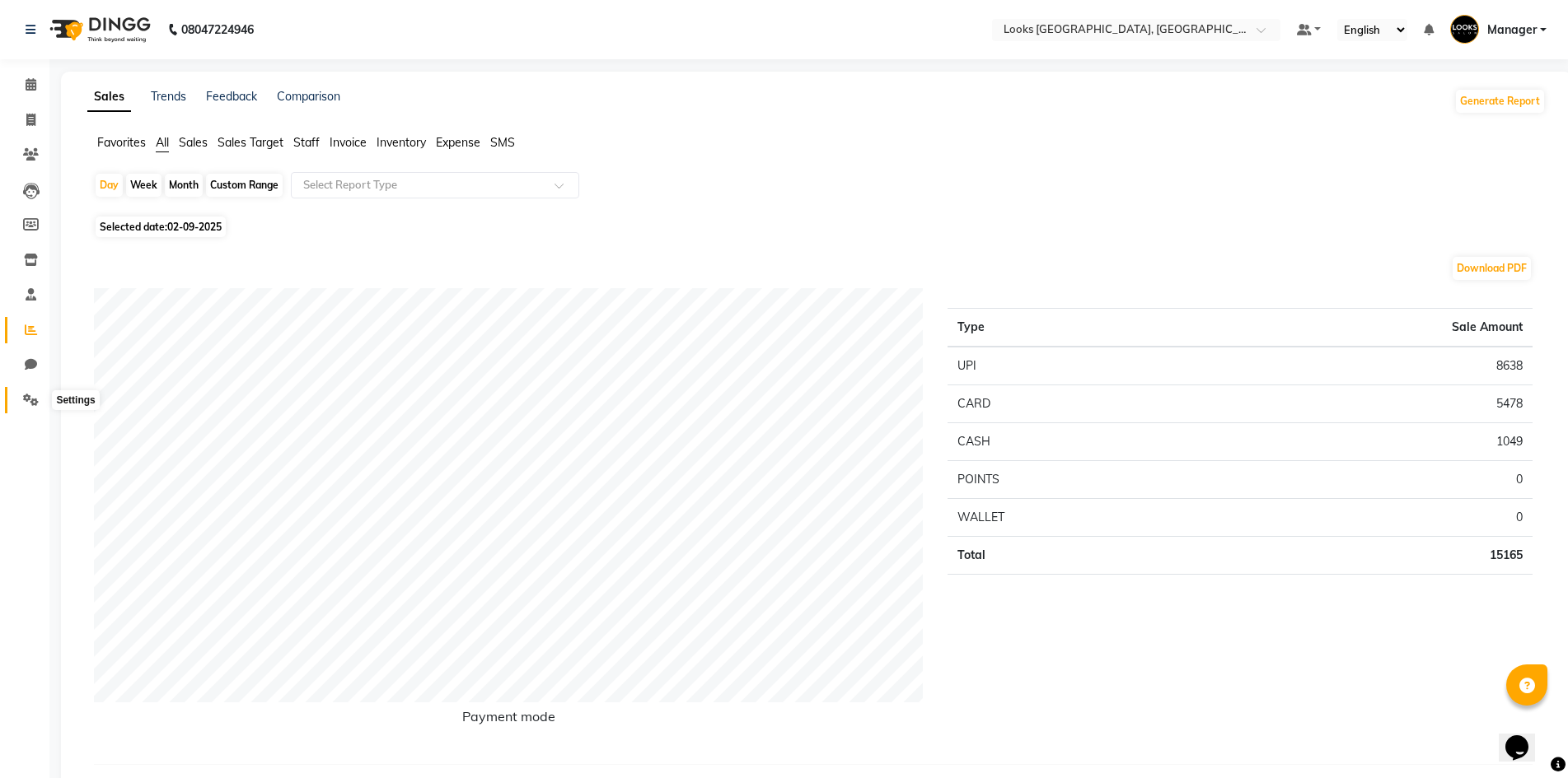
click at [37, 397] on icon at bounding box center [30, 399] width 16 height 12
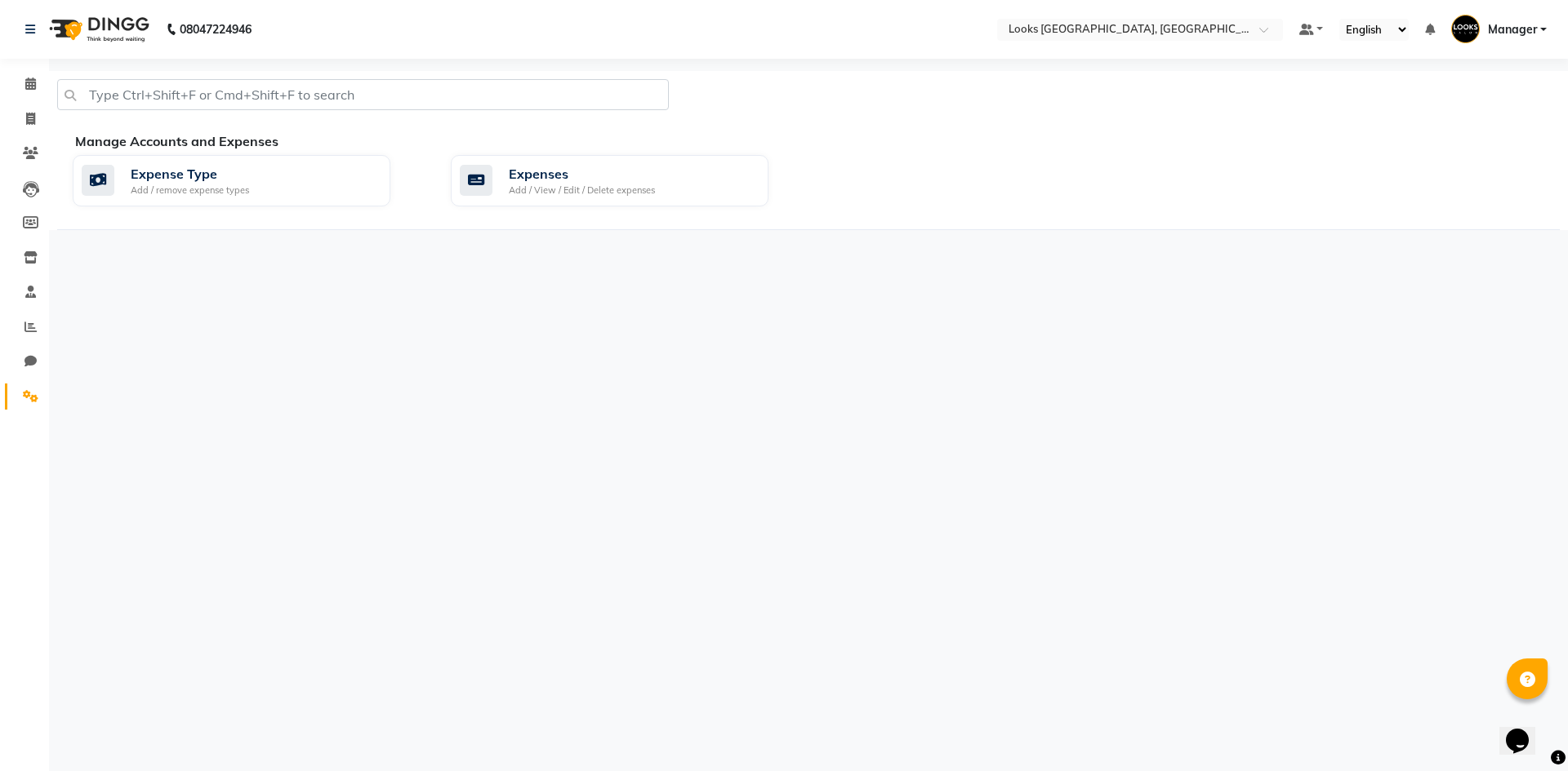
click at [136, 136] on div "Manage Accounts and Expenses" at bounding box center [823, 141] width 1497 height 20
click at [137, 136] on div "Manage Accounts and Expenses" at bounding box center [823, 141] width 1497 height 20
click at [1492, 9] on nav "08047224946 Select Location × Looks Omaxe World Street, Faridabad, Haryana Defa…" at bounding box center [784, 29] width 1568 height 59
click at [1505, 20] on link "Manager" at bounding box center [1499, 29] width 95 height 27
click at [1458, 125] on link "Sign out" at bounding box center [1463, 117] width 150 height 25
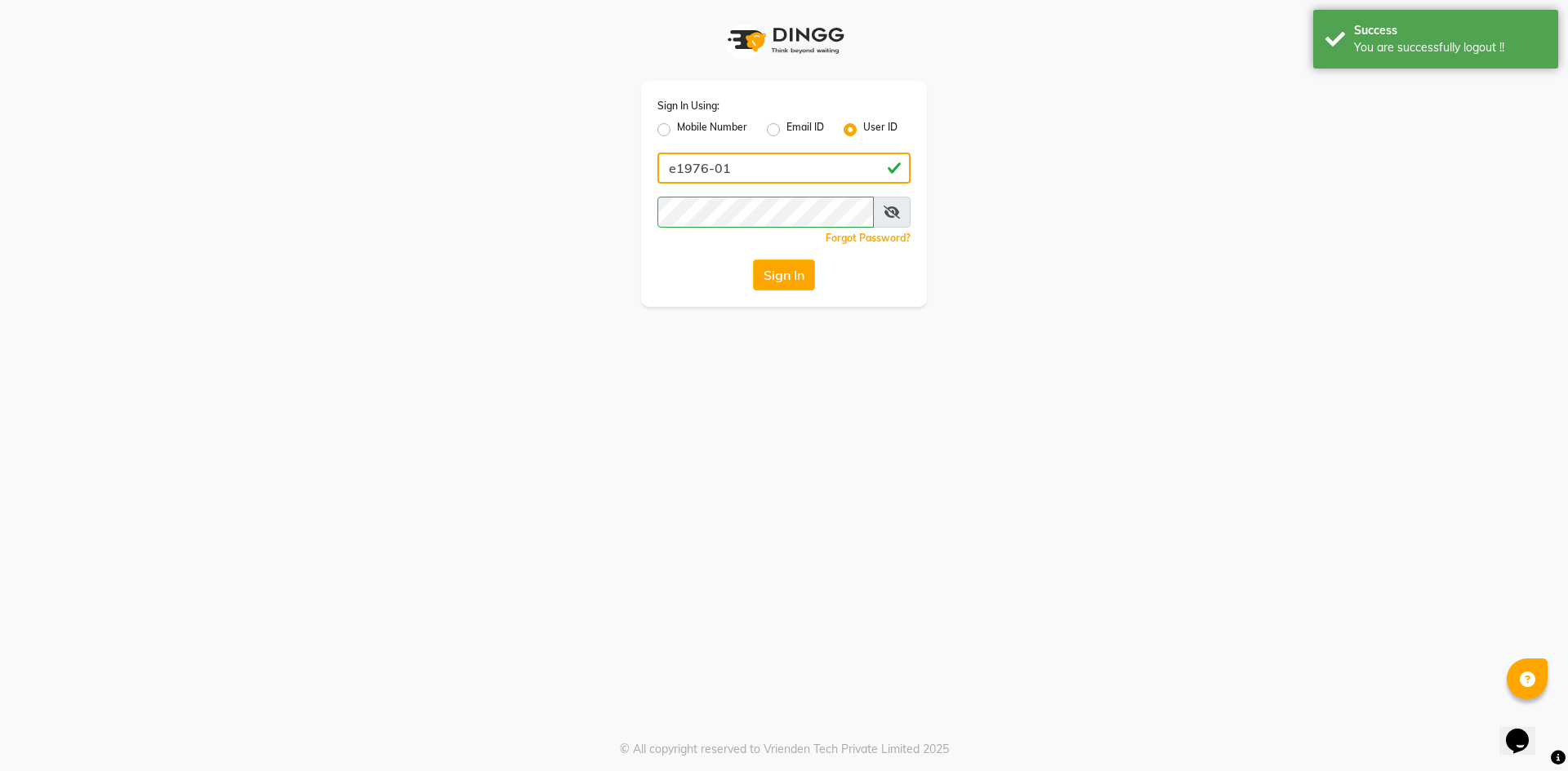
click at [770, 164] on input "e1976-01" at bounding box center [784, 167] width 253 height 31
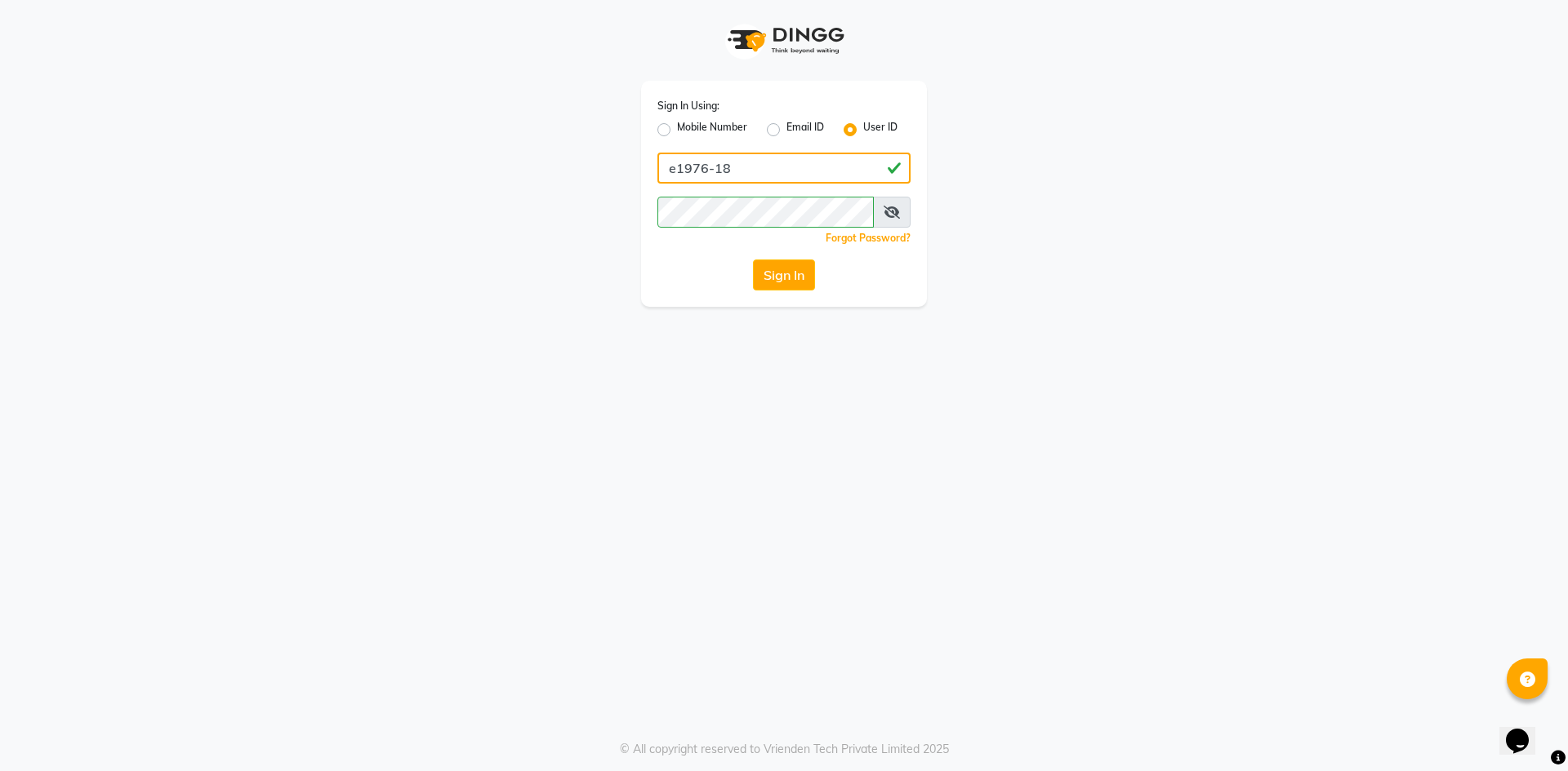
type input "e1976-18"
click at [809, 265] on button "Sign In" at bounding box center [784, 275] width 62 height 31
